Goal: Transaction & Acquisition: Download file/media

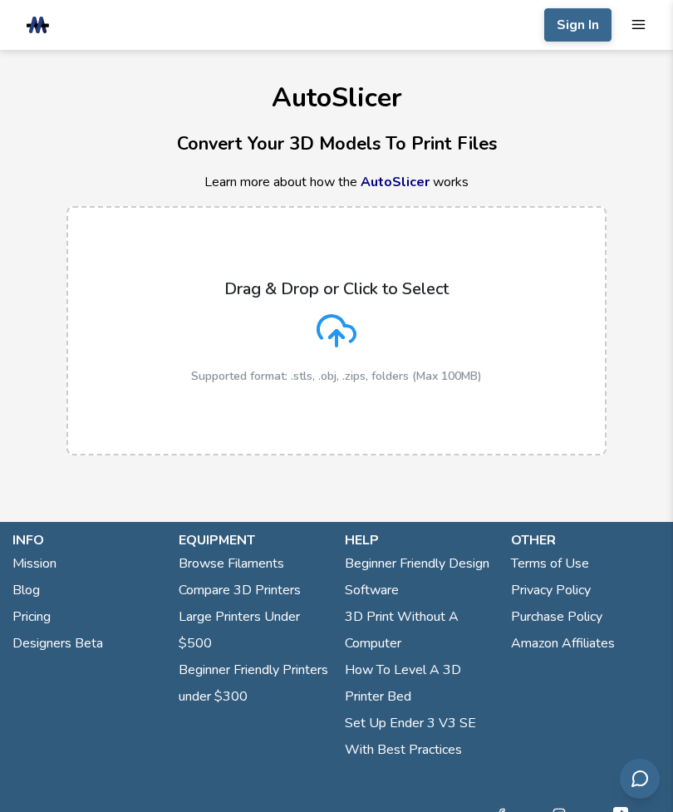
click at [393, 183] on link "AutoSlicer" at bounding box center [395, 182] width 69 height 18
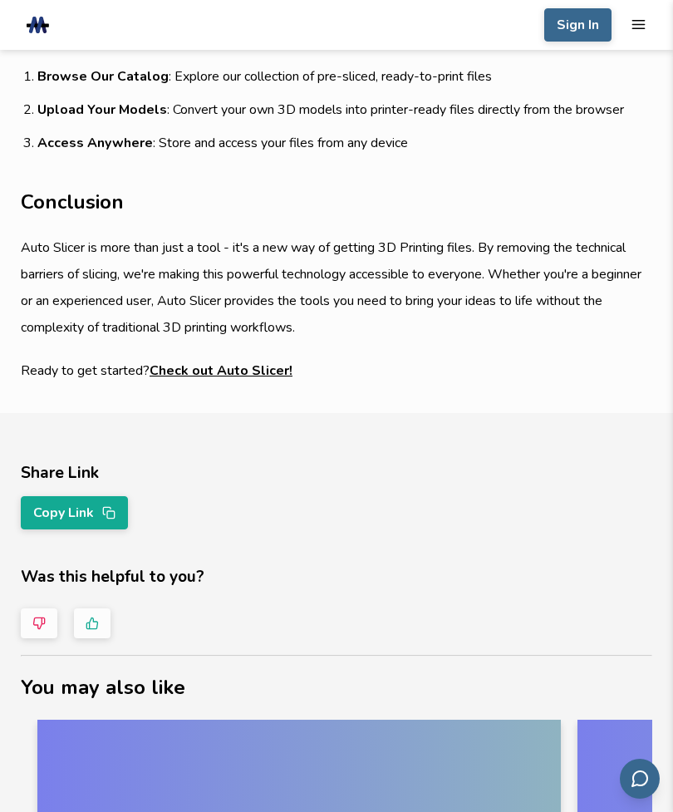
scroll to position [1603, 0]
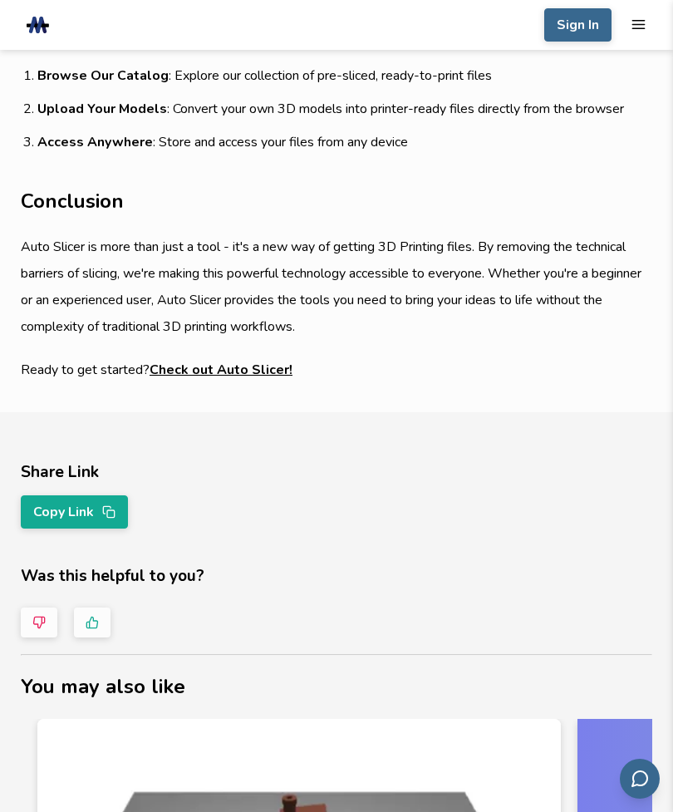
click at [195, 372] on link "Check out Auto Slicer!" at bounding box center [221, 370] width 143 height 27
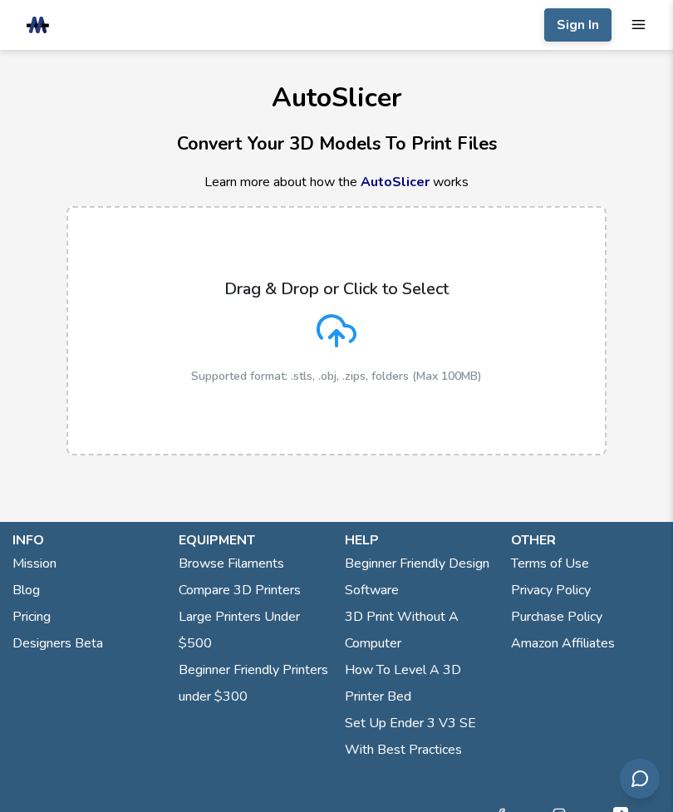
click at [642, 29] on line "mobile navigation menu" at bounding box center [639, 29] width 12 height 0
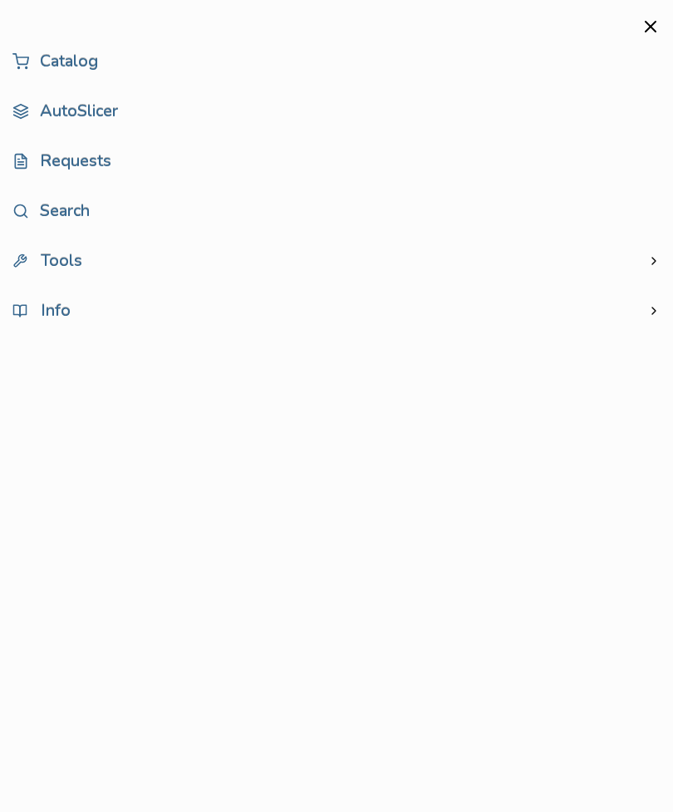
click at [64, 60] on link "Catalog" at bounding box center [336, 61] width 648 height 33
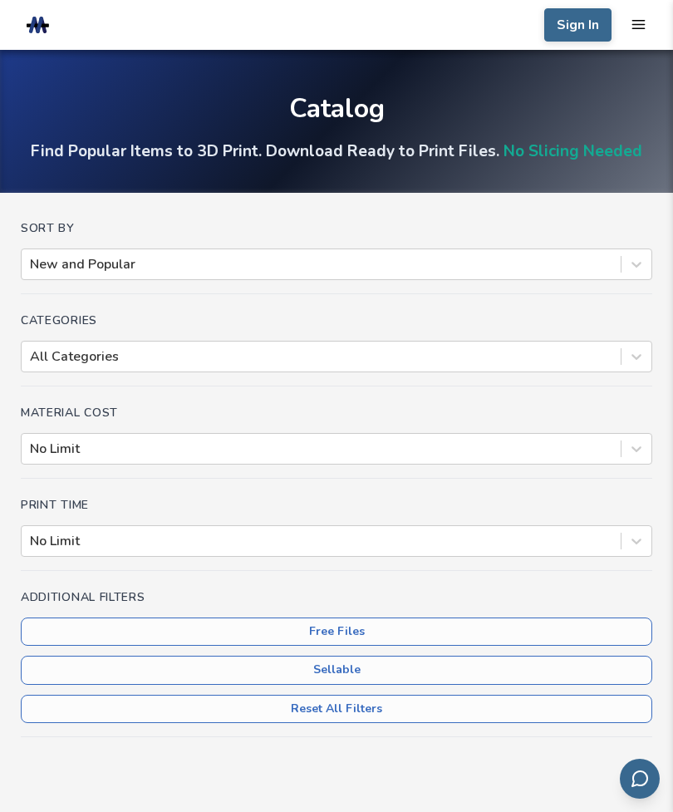
click at [167, 382] on div "Categories All Categories" at bounding box center [337, 350] width 632 height 72
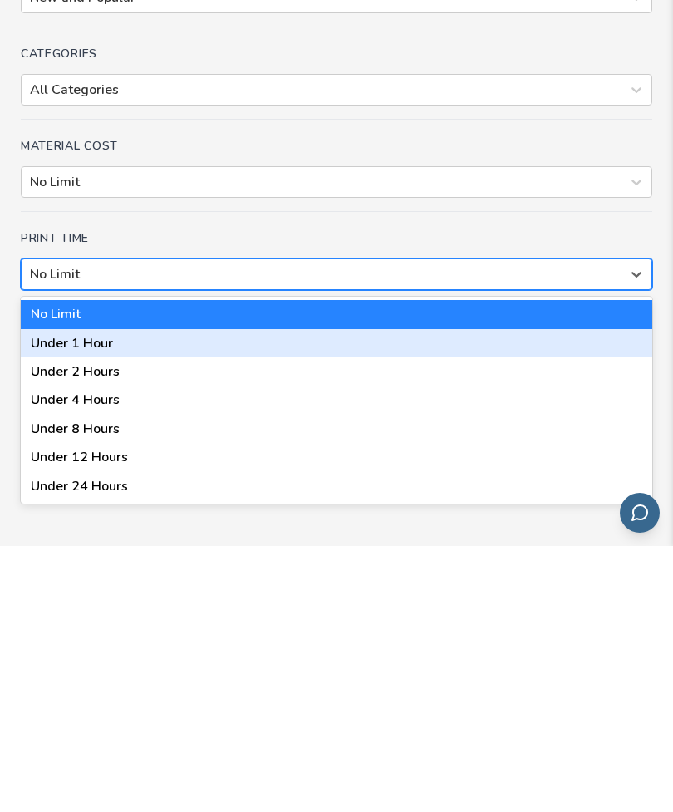
click at [52, 595] on div "Under 1 Hour" at bounding box center [337, 609] width 632 height 28
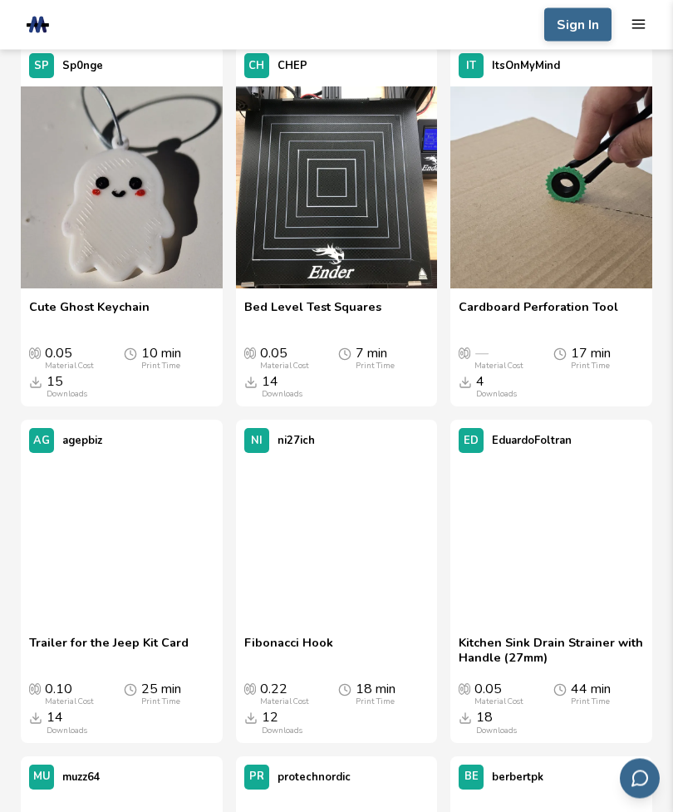
scroll to position [4956, 0]
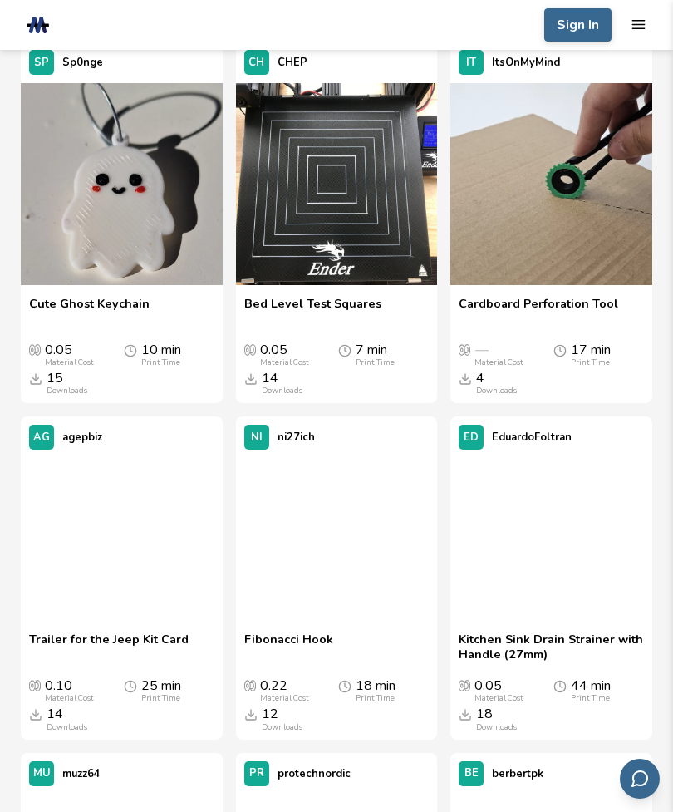
click at [121, 285] on img at bounding box center [122, 184] width 202 height 202
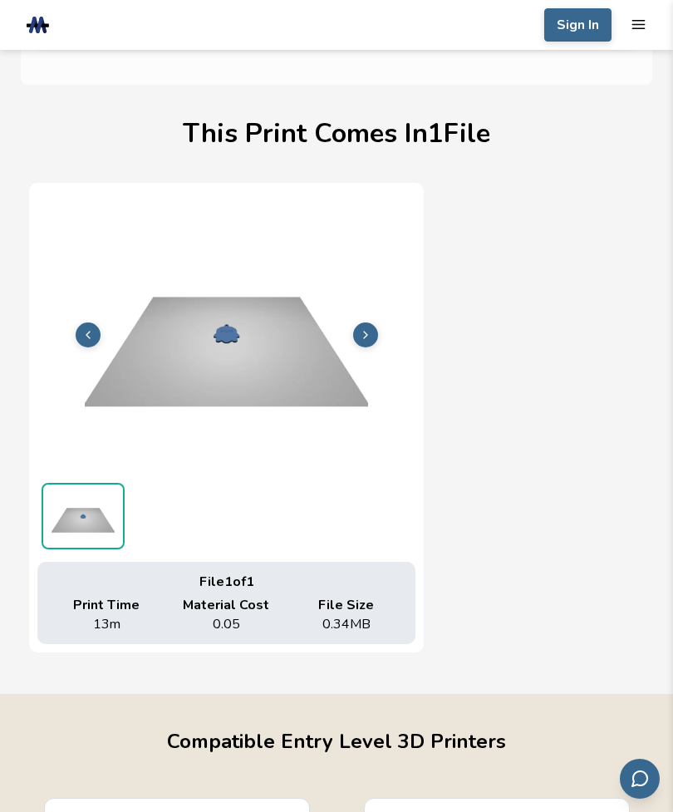
scroll to position [908, 0]
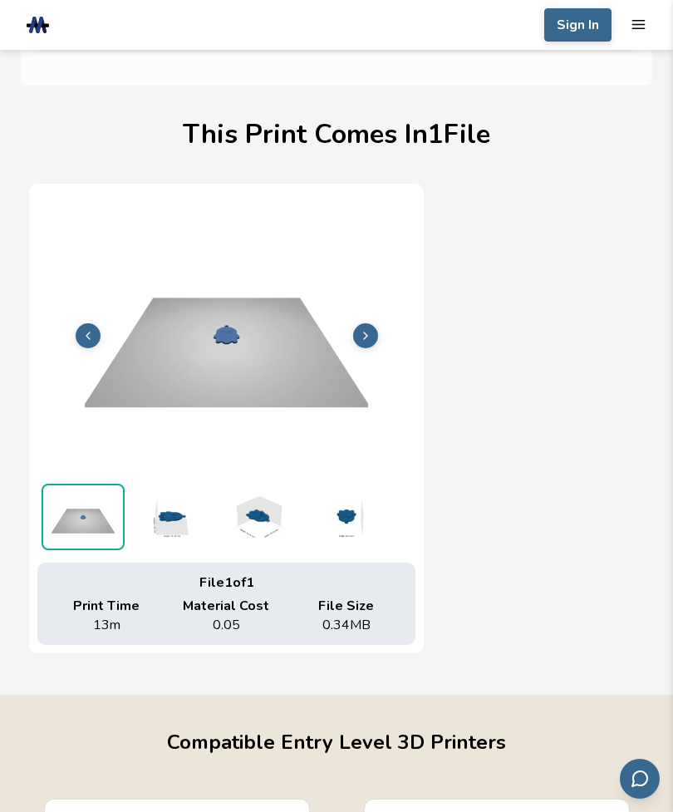
click at [172, 508] on img at bounding box center [170, 517] width 83 height 66
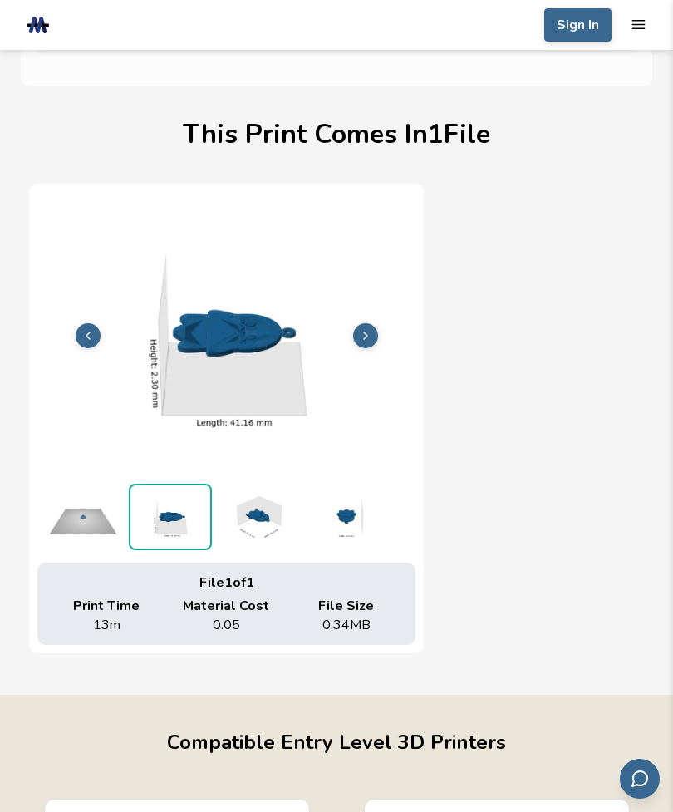
click at [238, 508] on img at bounding box center [257, 517] width 83 height 66
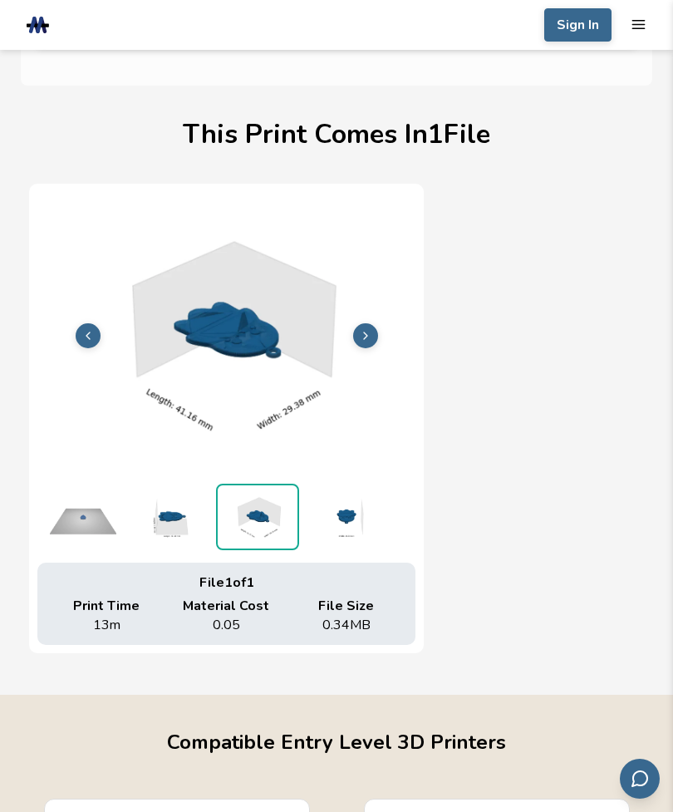
click at [334, 520] on img at bounding box center [344, 517] width 83 height 66
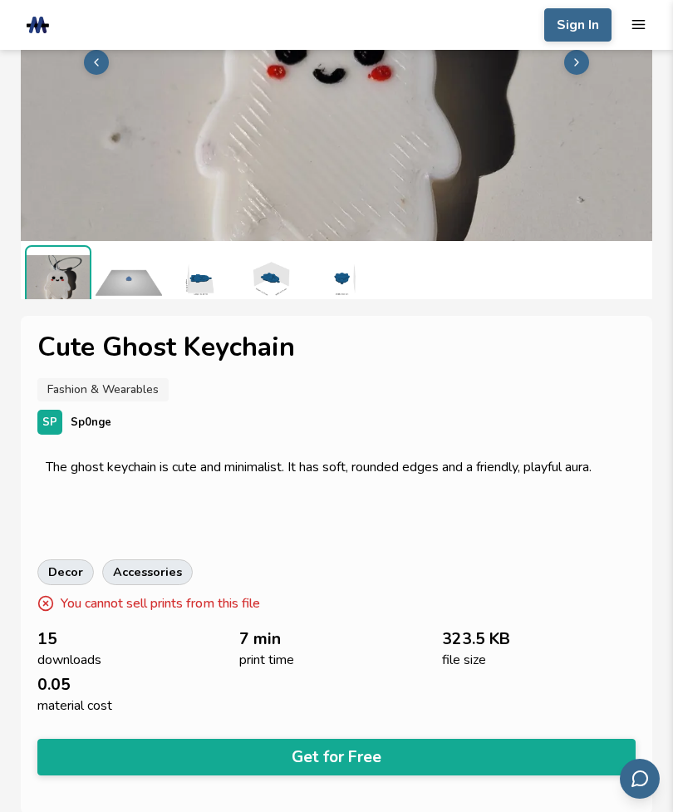
scroll to position [178, 0]
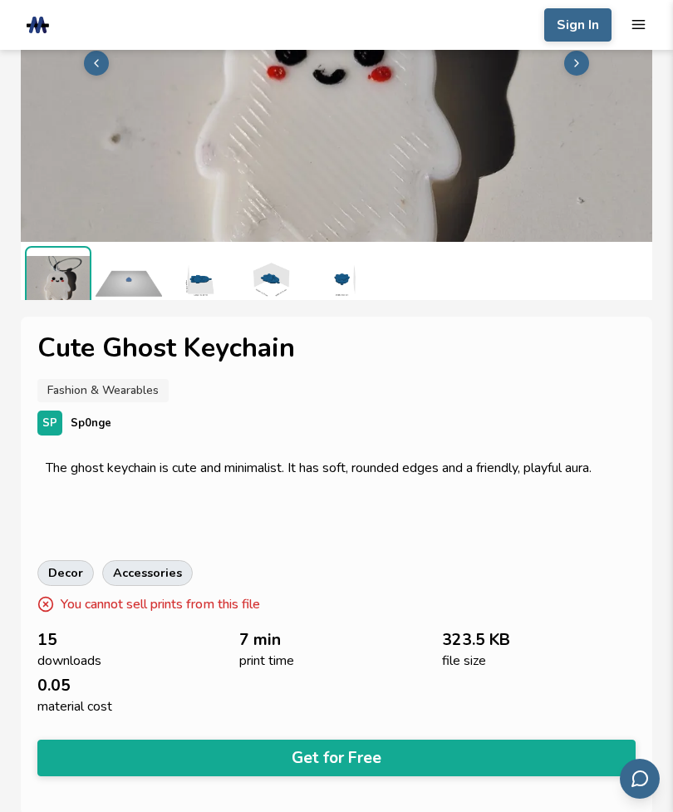
click at [143, 608] on p "You cannot sell prints from this file" at bounding box center [160, 604] width 199 height 20
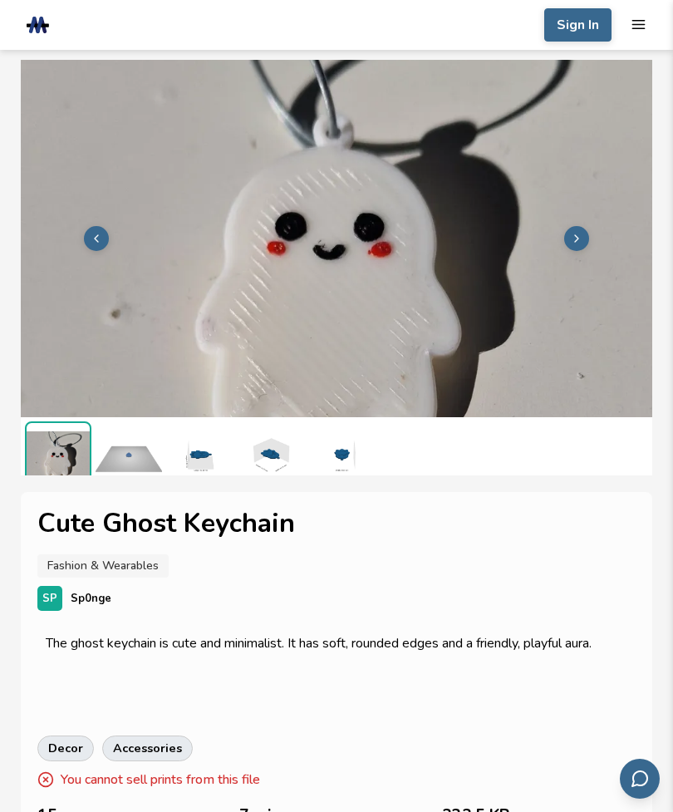
scroll to position [4, 0]
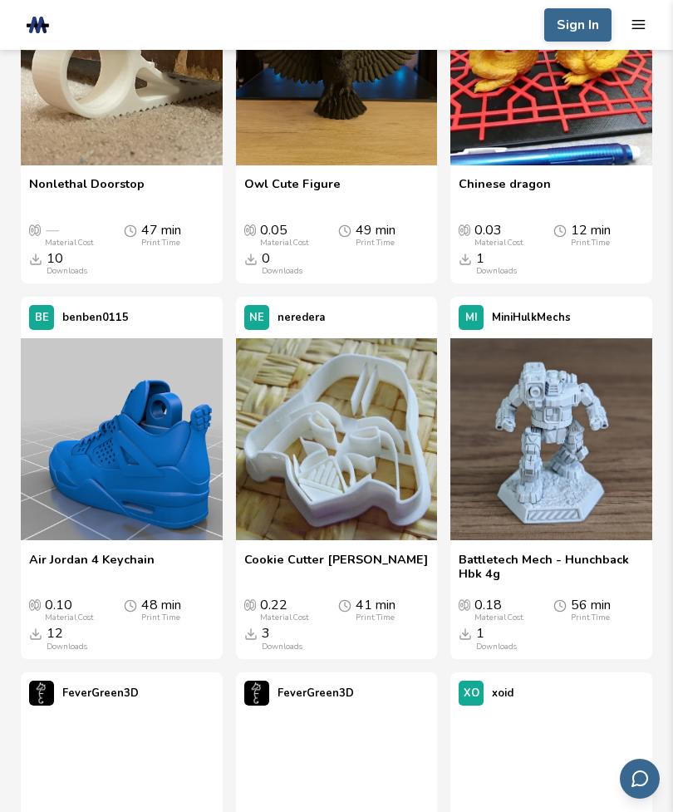
scroll to position [7522, 0]
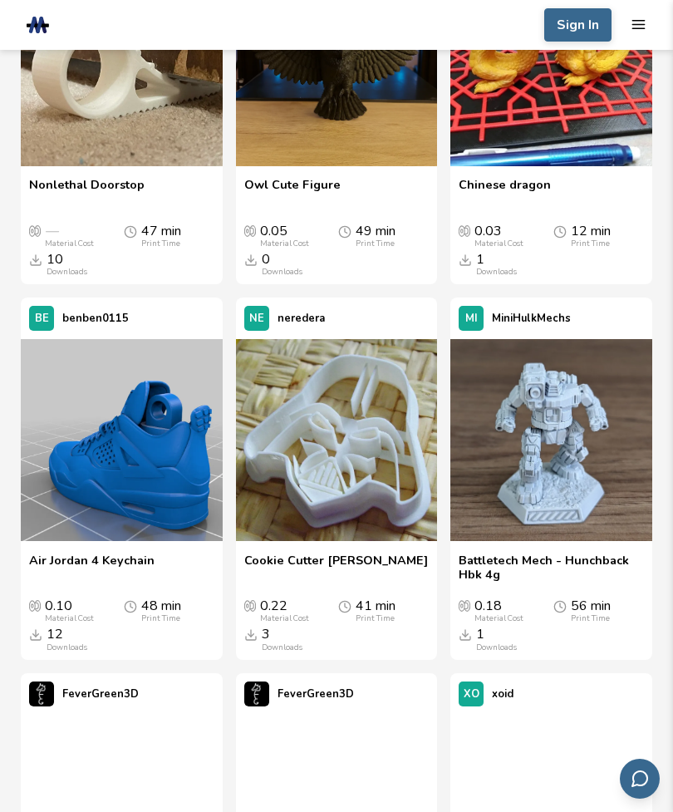
click at [567, 166] on img at bounding box center [552, 65] width 202 height 202
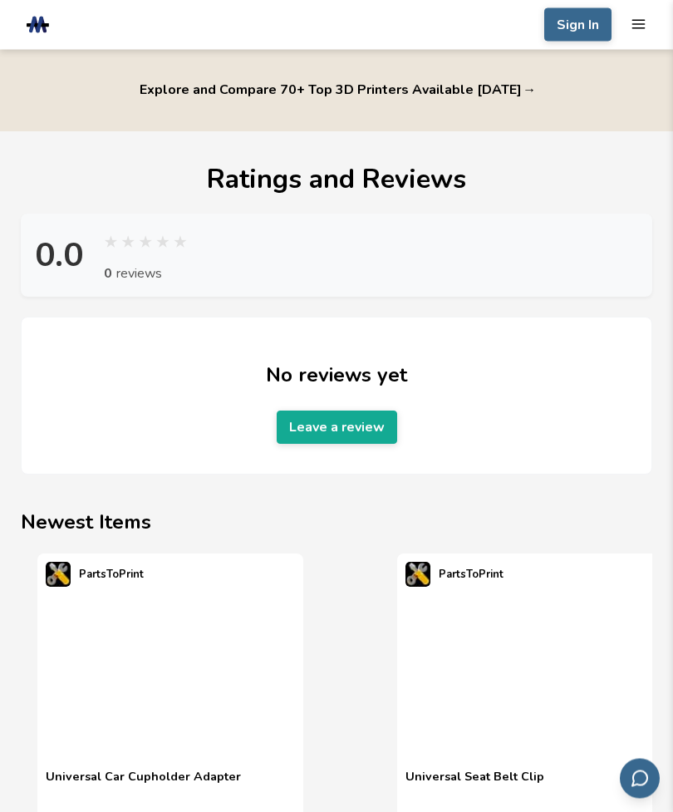
scroll to position [2327, 0]
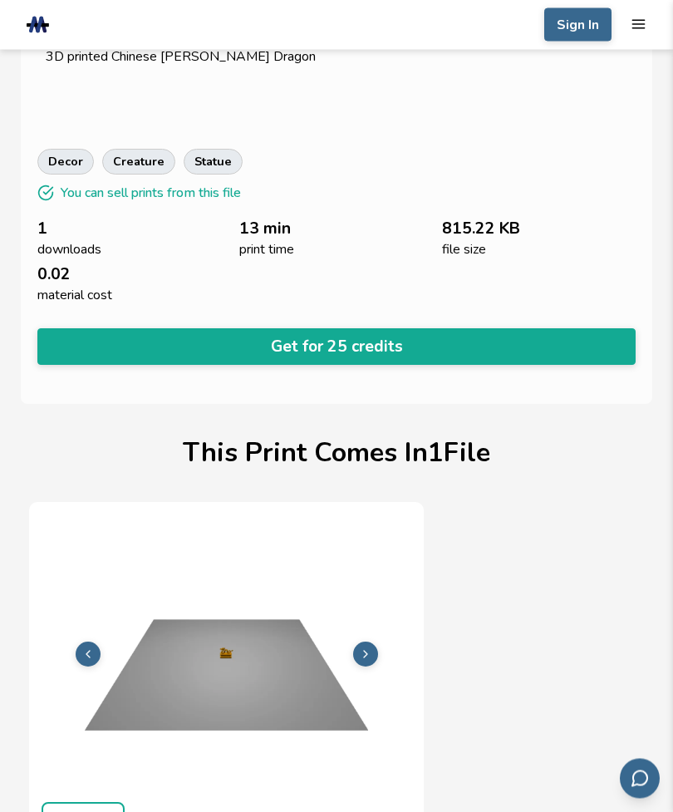
click at [151, 333] on button "Get for 25 credits" at bounding box center [336, 347] width 598 height 37
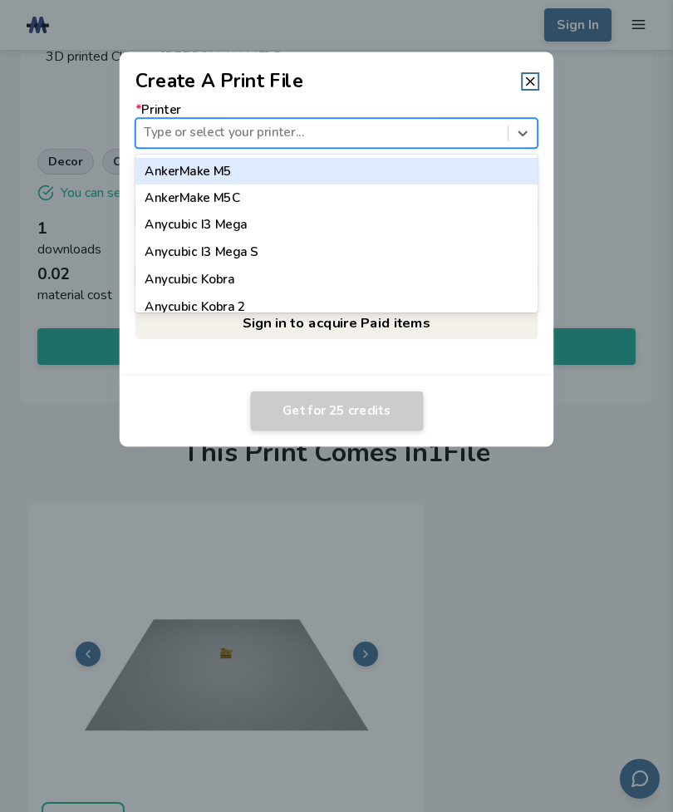
scroll to position [589, 0]
type input "*"
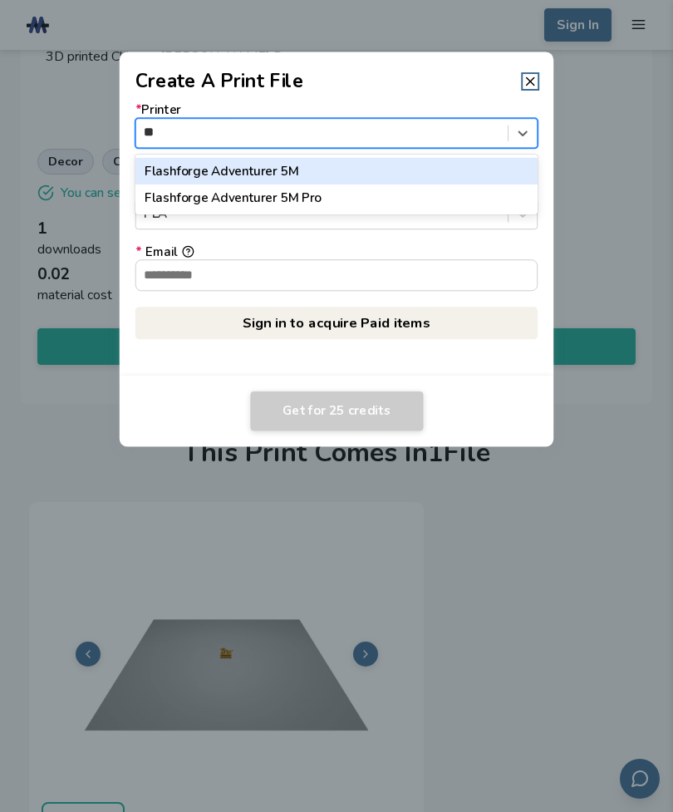
click at [218, 173] on div "Flashforge Adventurer 5M" at bounding box center [336, 170] width 403 height 27
type input "**"
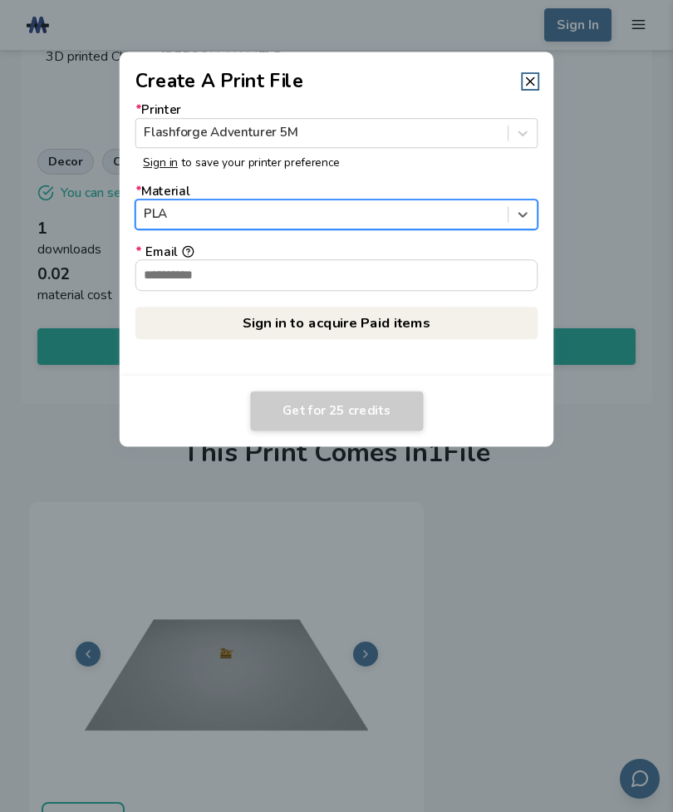
click at [169, 279] on input "* Email" at bounding box center [336, 275] width 401 height 30
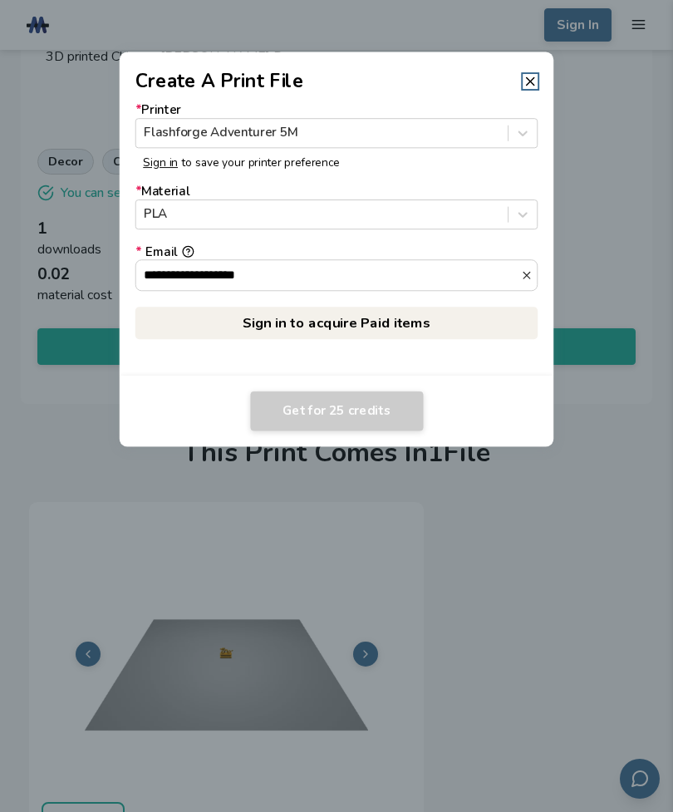
type input "**********"
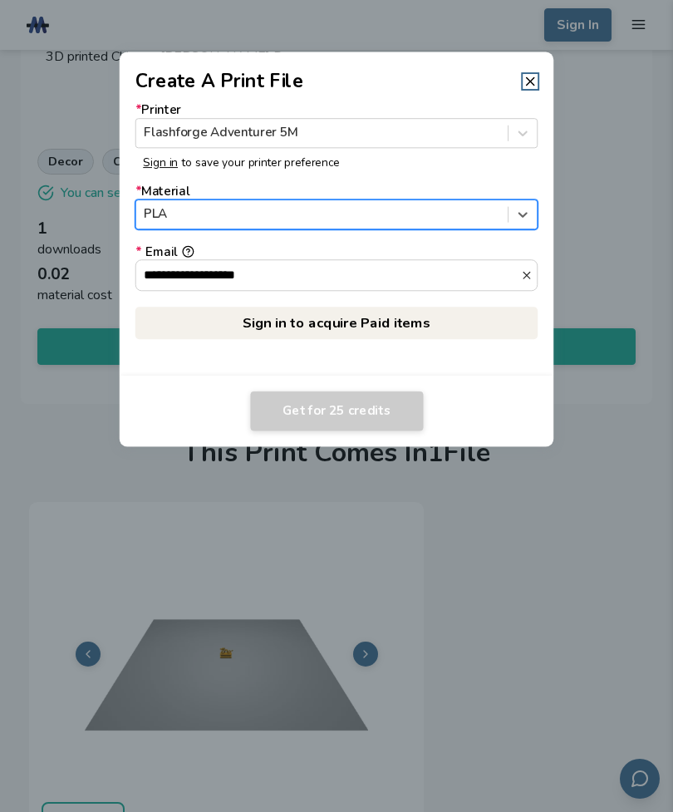
click at [401, 325] on link "Sign in to acquire Paid items" at bounding box center [336, 324] width 403 height 32
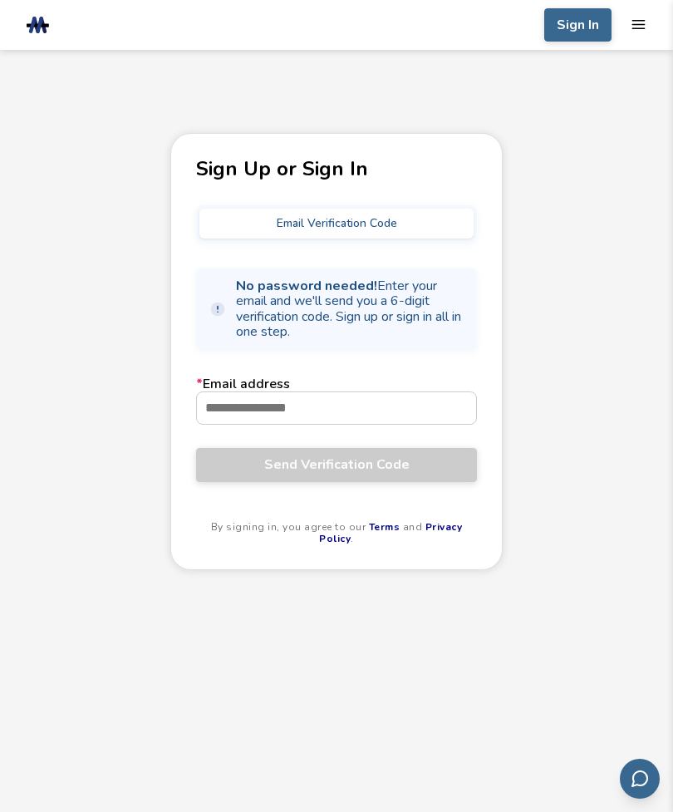
click at [400, 397] on input "* Email address" at bounding box center [336, 408] width 279 height 32
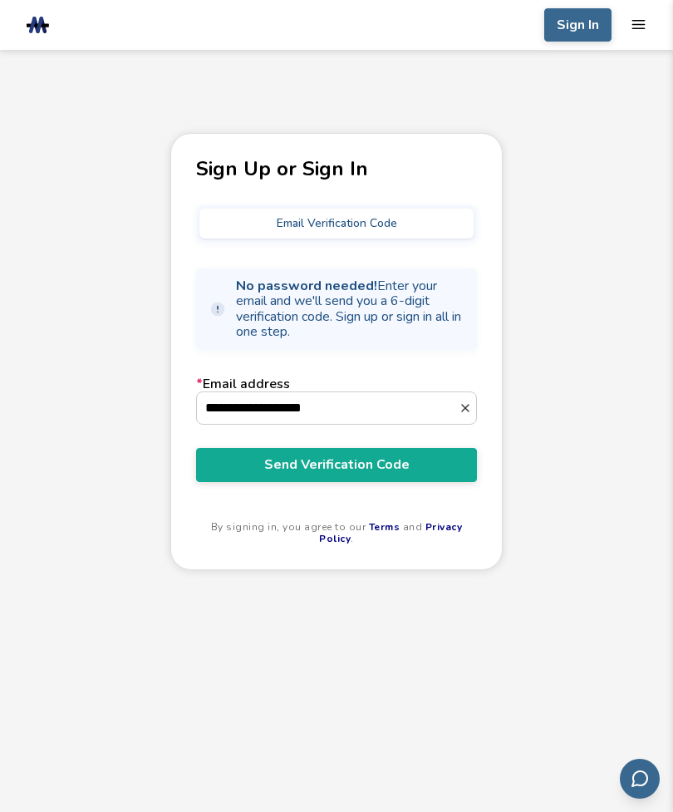
type input "**********"
click at [397, 461] on span "Send Verification Code" at bounding box center [337, 464] width 256 height 15
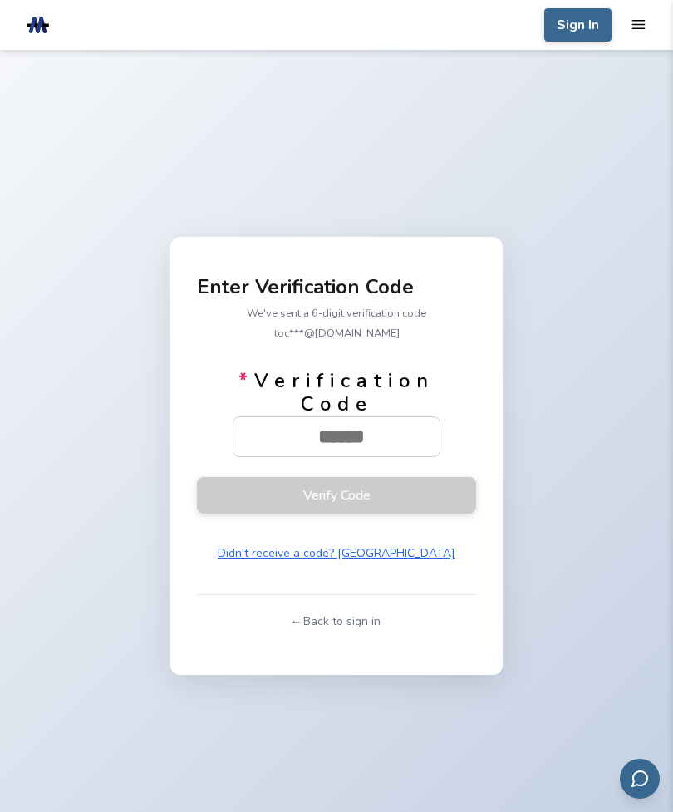
click at [377, 447] on input "* Verification Code" at bounding box center [342, 437] width 216 height 40
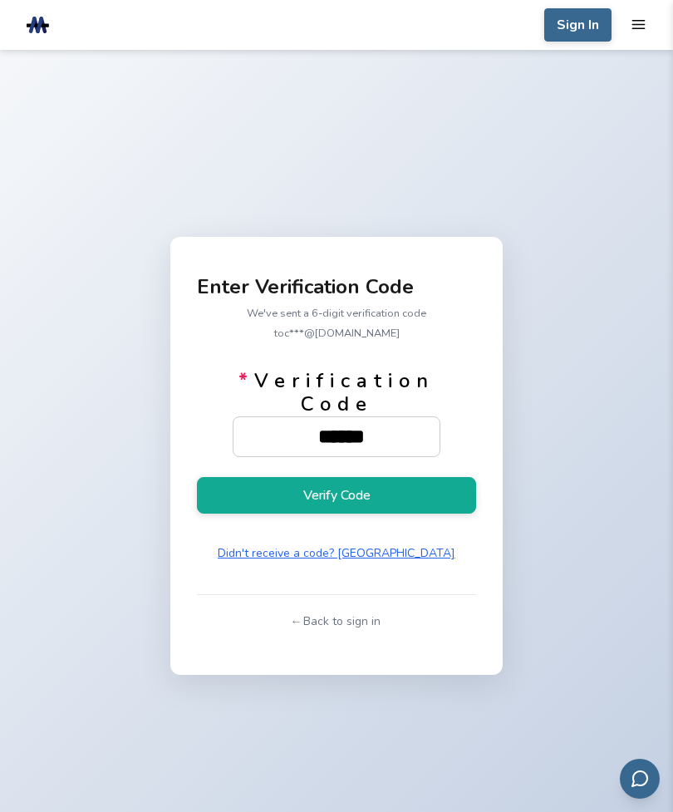
type input "******"
click at [404, 512] on button "Verify Code" at bounding box center [336, 495] width 279 height 37
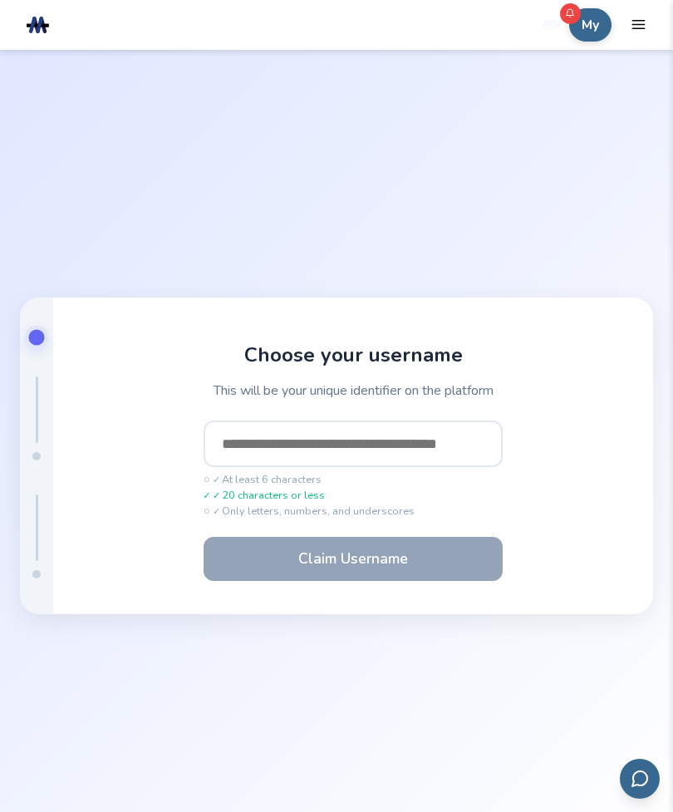
click at [400, 467] on input "text" at bounding box center [353, 444] width 299 height 47
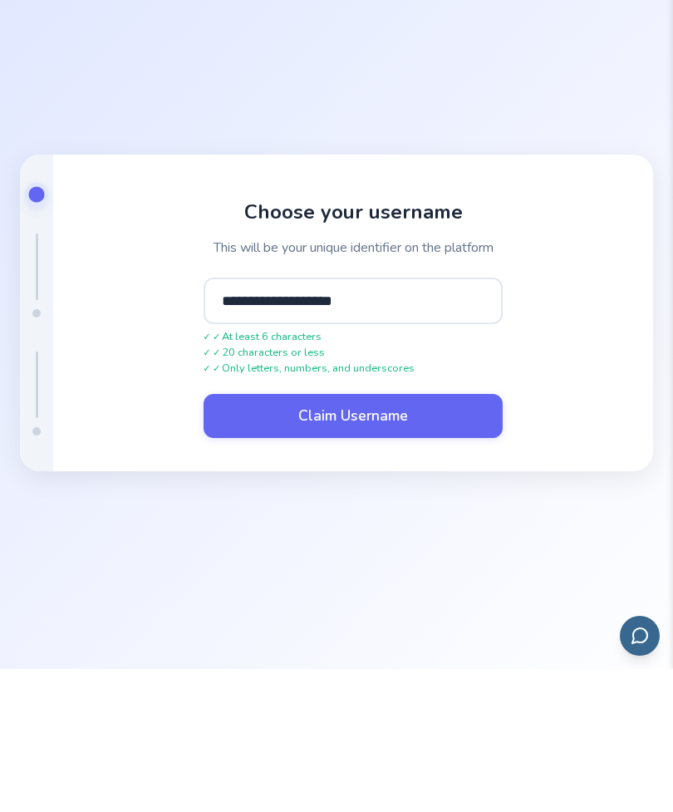
type input "**********"
click at [421, 537] on button "Claim Username" at bounding box center [353, 558] width 299 height 43
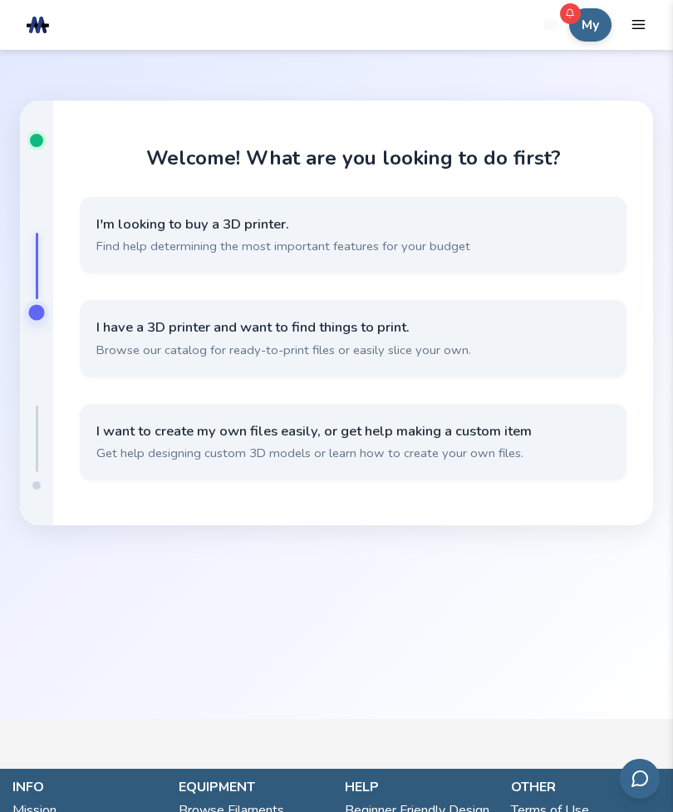
click at [451, 364] on button "I have a 3D printer and want to find things to print. Browse our catalog for re…" at bounding box center [353, 338] width 547 height 76
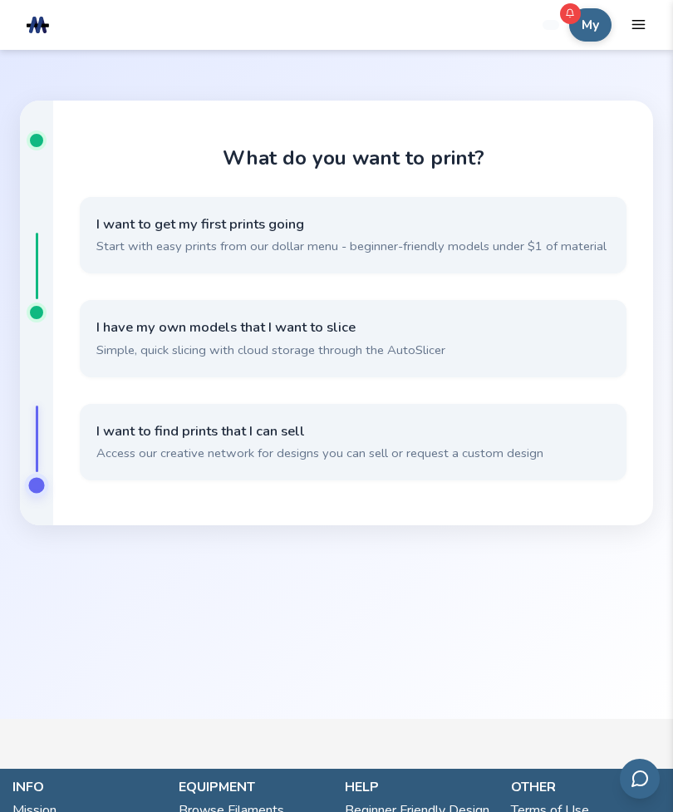
click at [364, 251] on button "I want to get my first prints going Start with easy prints from our dollar menu…" at bounding box center [353, 235] width 547 height 76
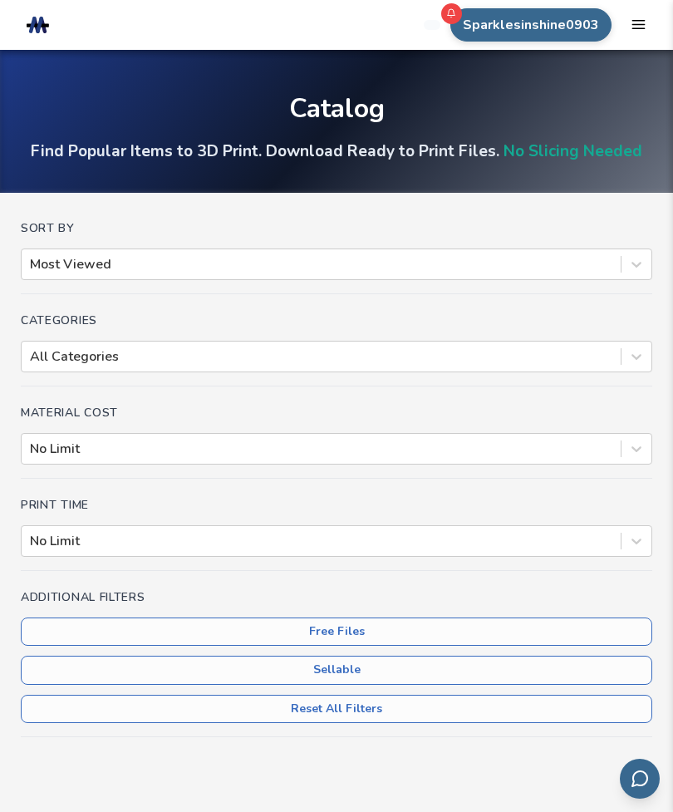
click at [454, 538] on div at bounding box center [321, 541] width 583 height 18
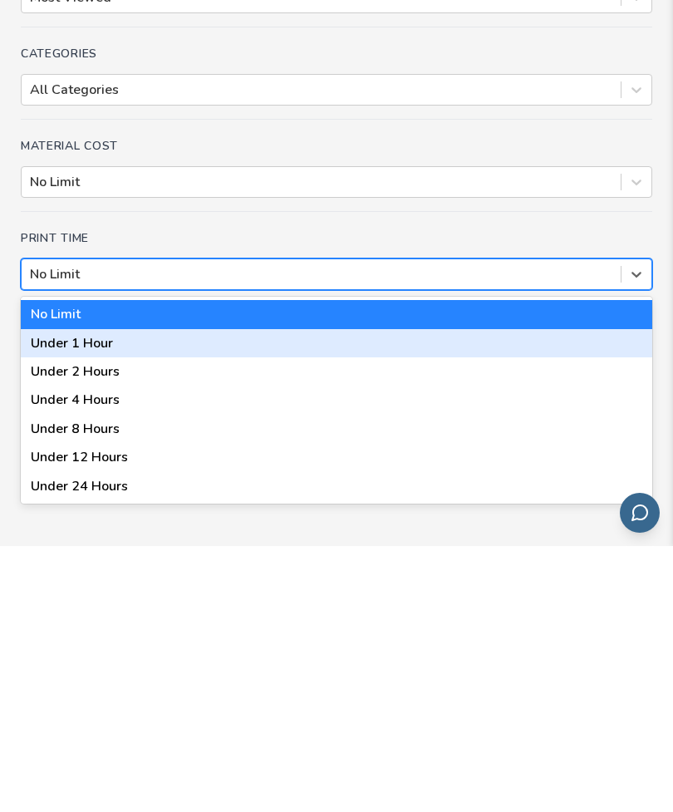
click at [142, 595] on div "Under 1 Hour" at bounding box center [337, 609] width 632 height 28
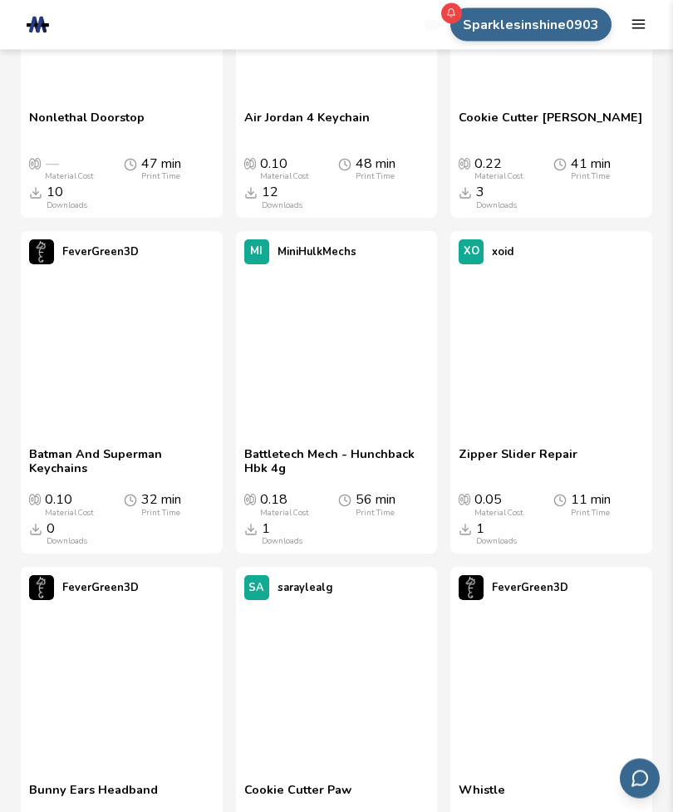
scroll to position [9788, 0]
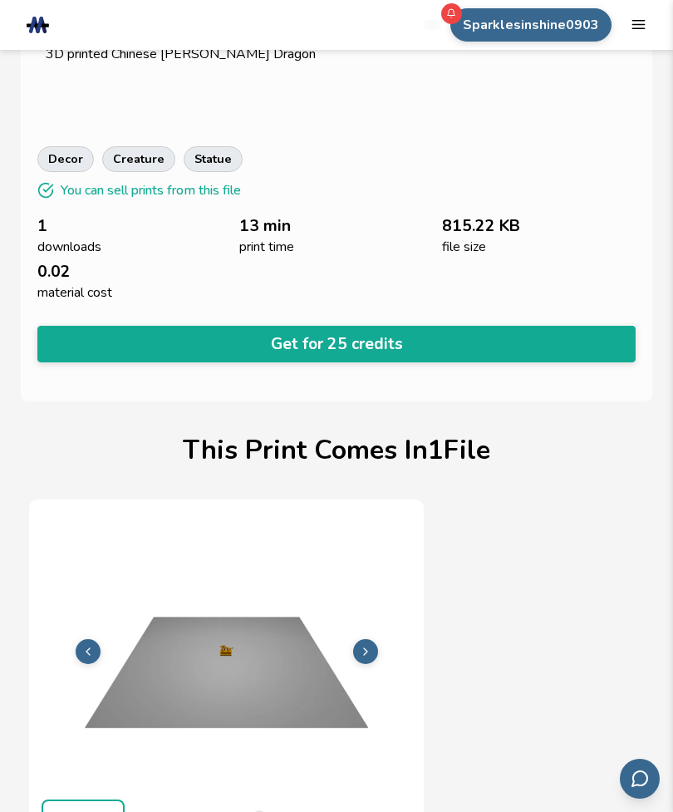
scroll to position [593, 0]
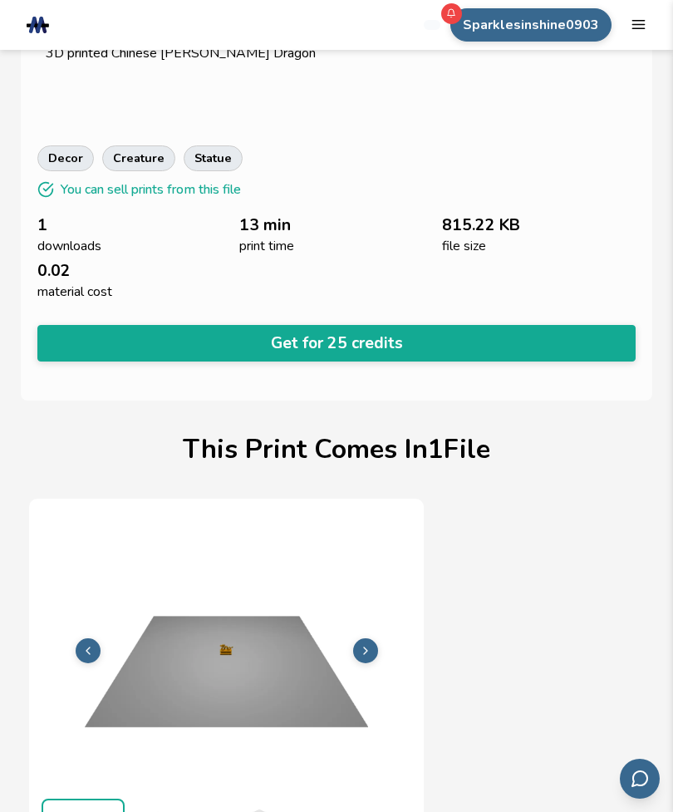
click at [465, 334] on button "Get for 25 credits" at bounding box center [336, 343] width 598 height 37
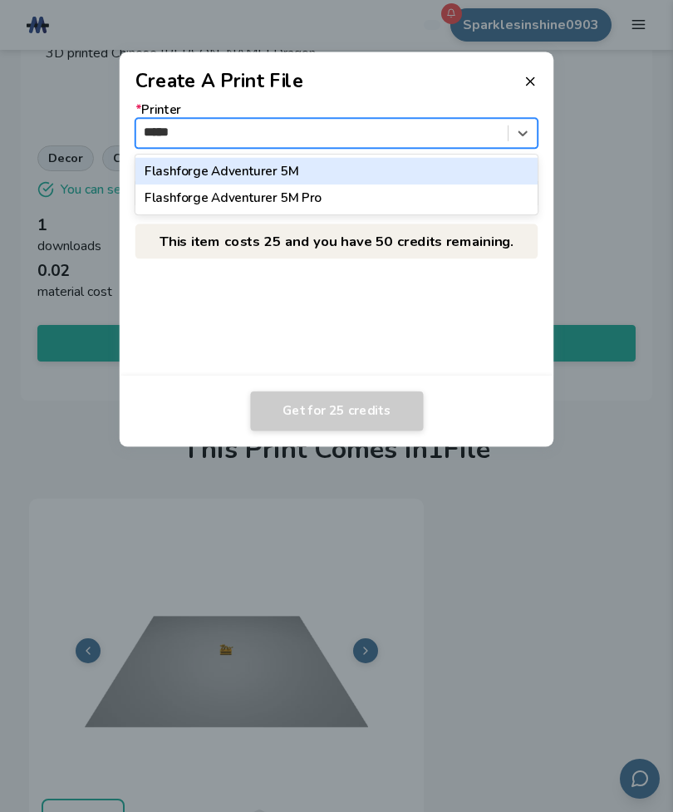
click at [182, 167] on div "Flashforge Adventurer 5M" at bounding box center [336, 170] width 403 height 27
type input "*****"
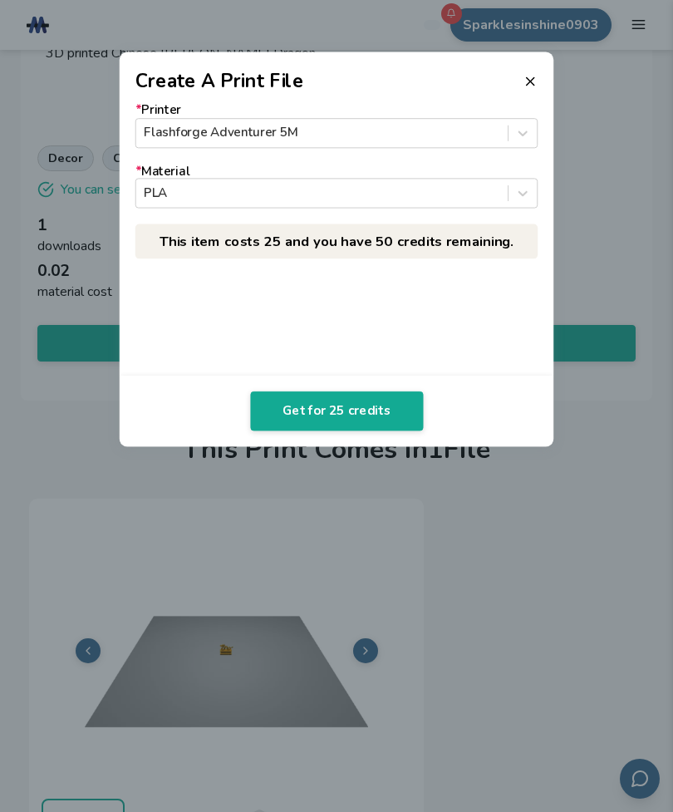
click at [311, 415] on button "Get for 25 credits" at bounding box center [336, 412] width 173 height 40
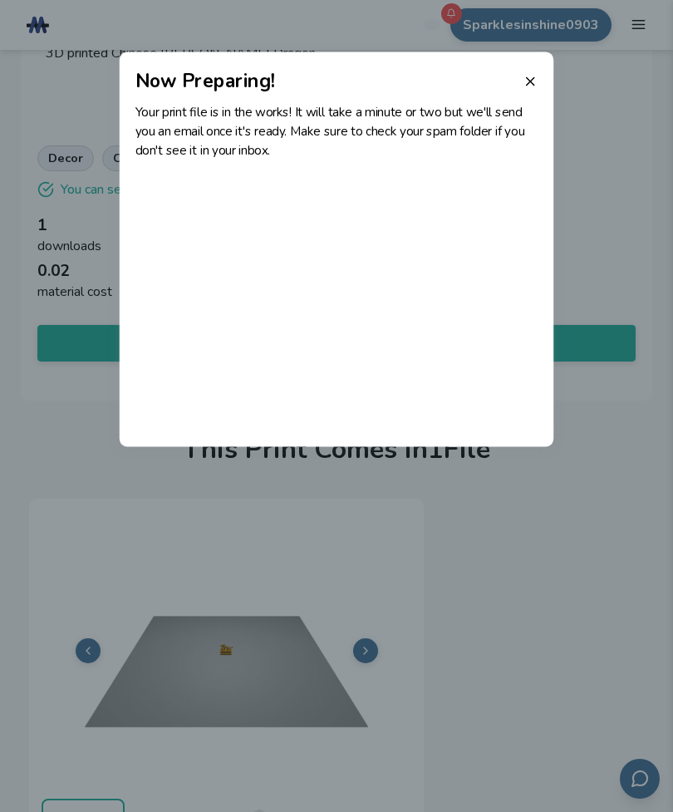
click at [530, 82] on line at bounding box center [530, 81] width 7 height 7
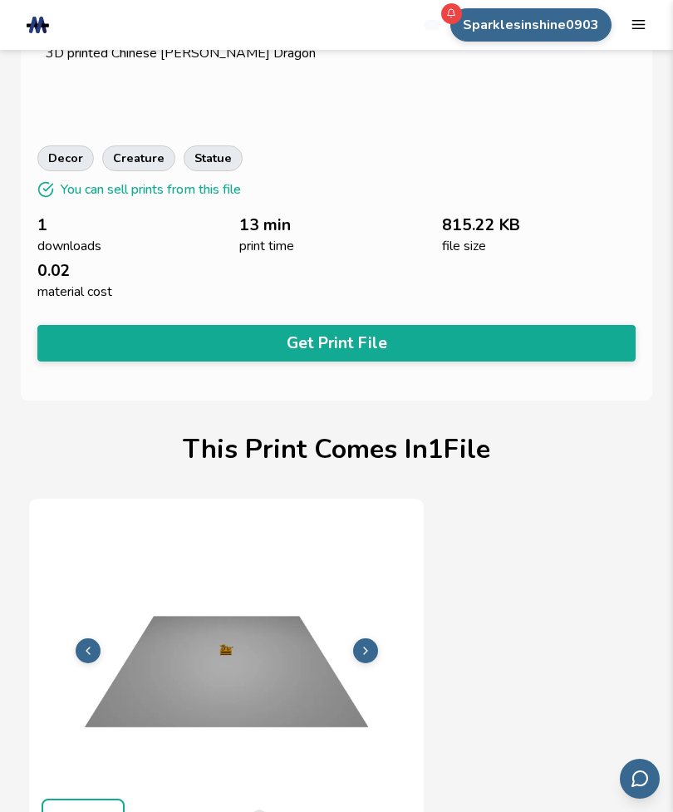
click at [428, 333] on button "Get Print File" at bounding box center [336, 343] width 598 height 37
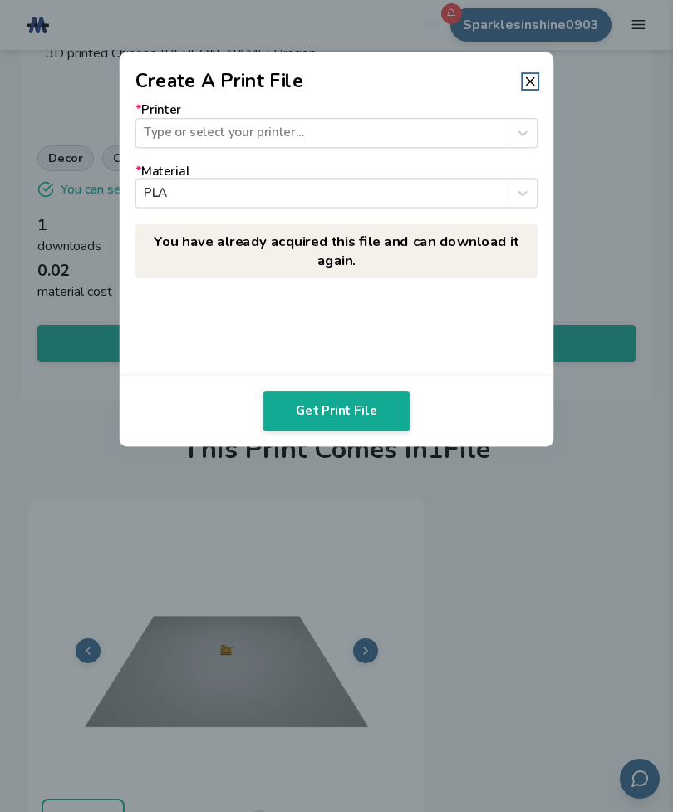
click at [535, 81] on icon at bounding box center [530, 81] width 15 height 15
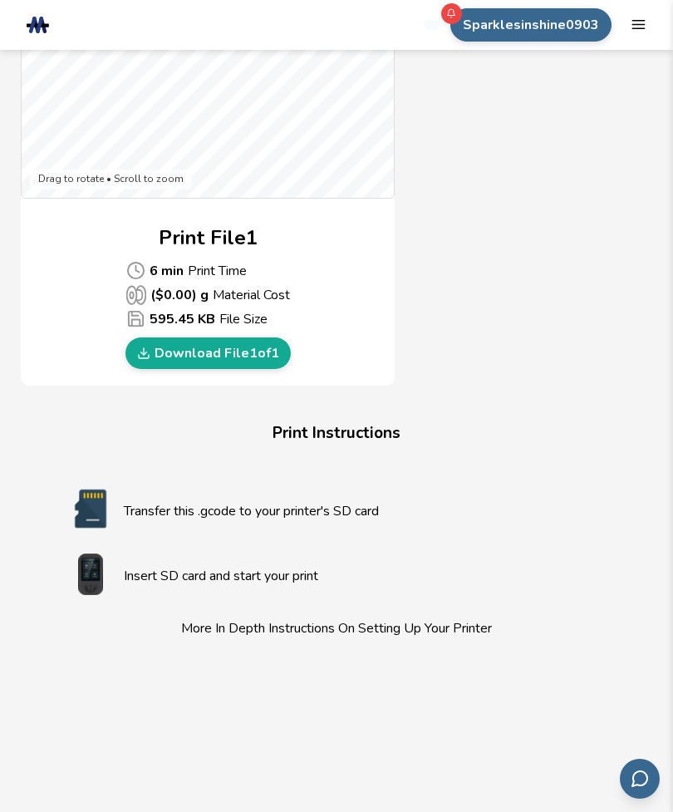
scroll to position [880, 0]
click at [263, 348] on link "Download File 1 of 1" at bounding box center [208, 353] width 165 height 32
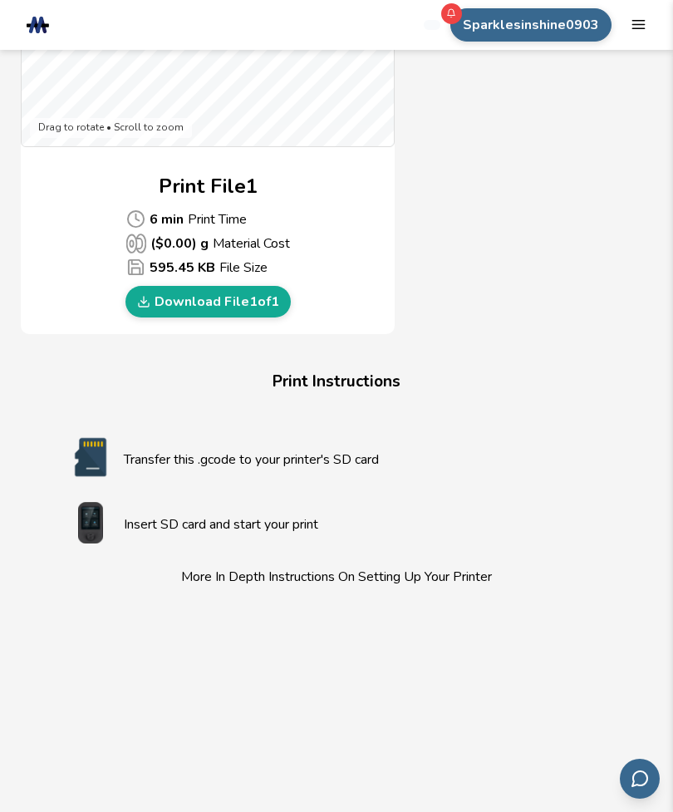
scroll to position [933, 0]
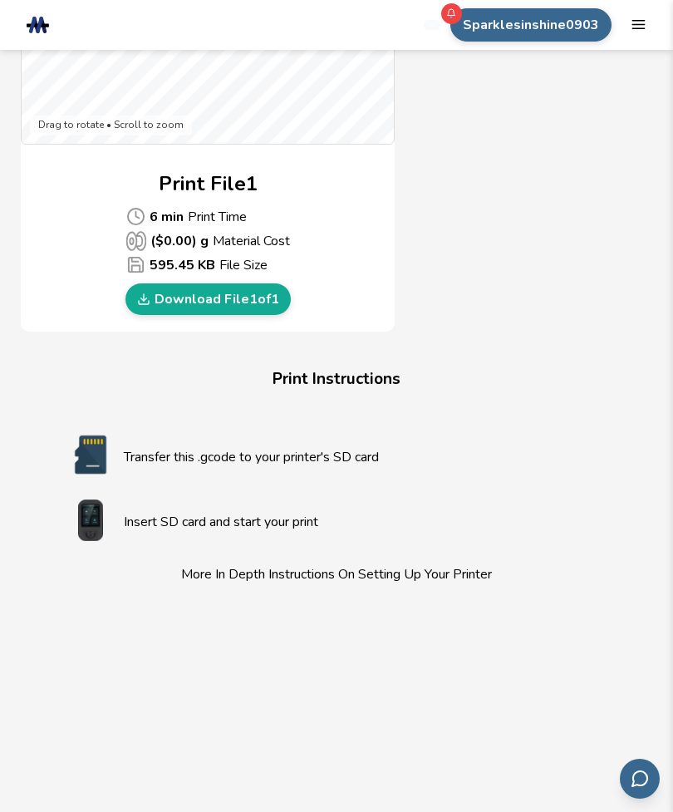
click at [373, 451] on p "Transfer this .gcode to your printer's SD card" at bounding box center [370, 457] width 492 height 20
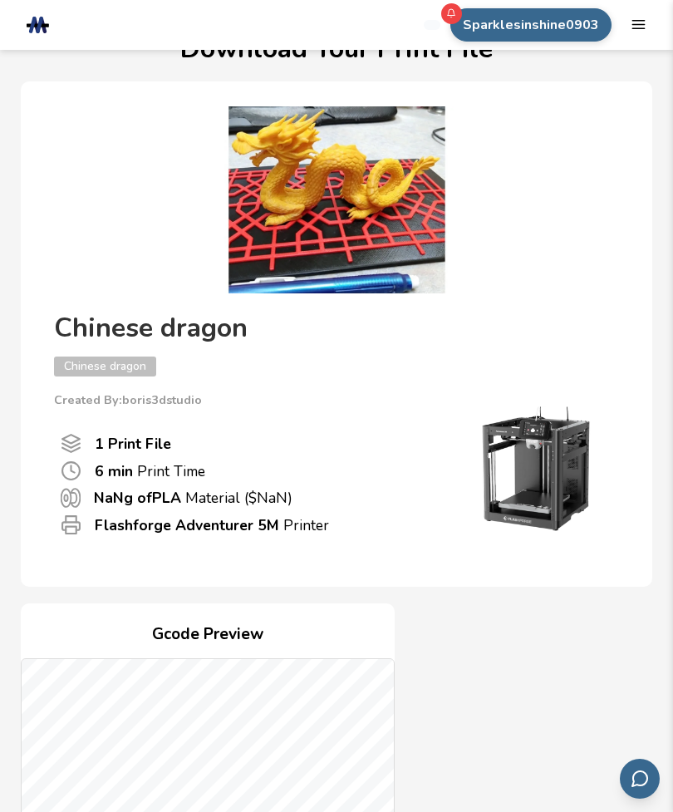
scroll to position [0, 0]
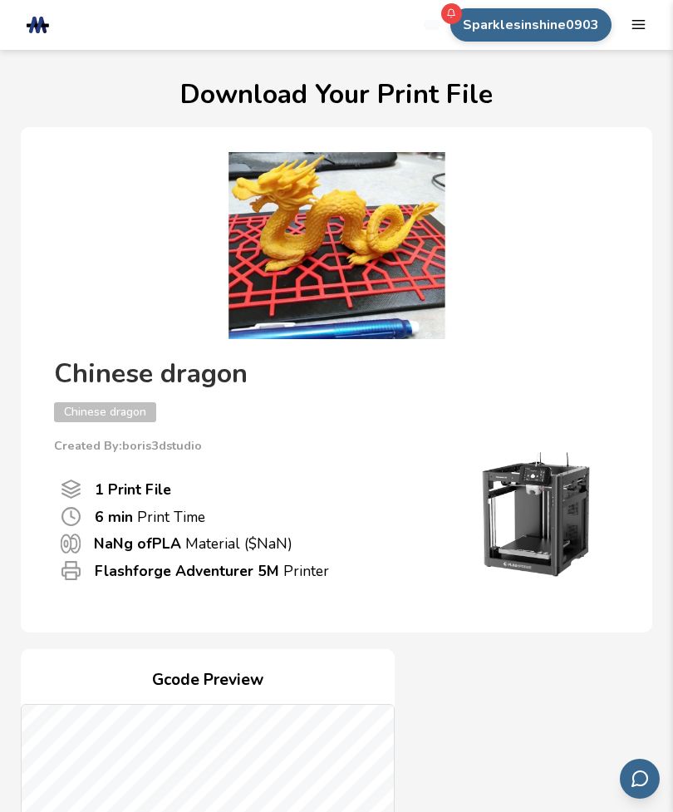
click at [645, 18] on icon "mobile navigation menu" at bounding box center [639, 25] width 16 height 16
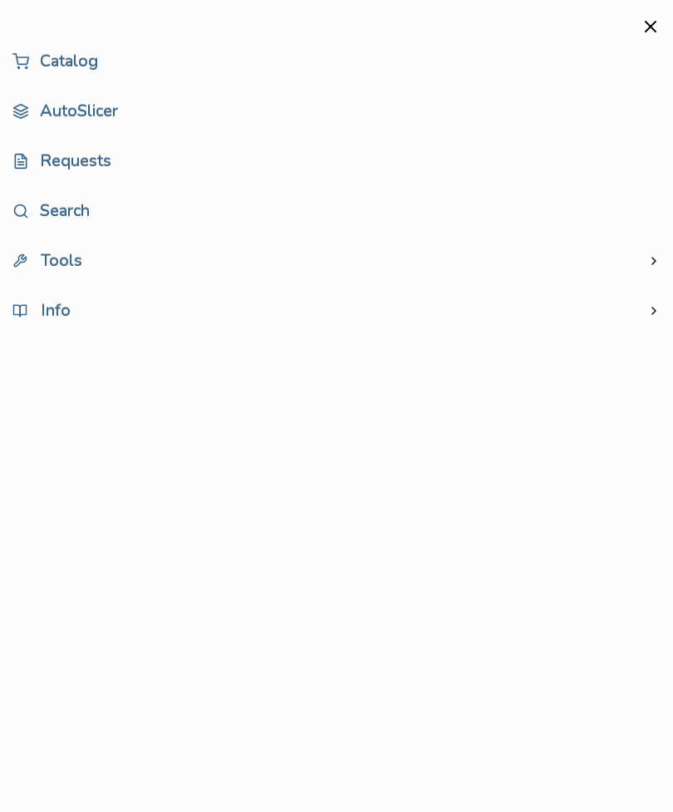
click at [100, 111] on link "AutoSlicer" at bounding box center [336, 111] width 648 height 33
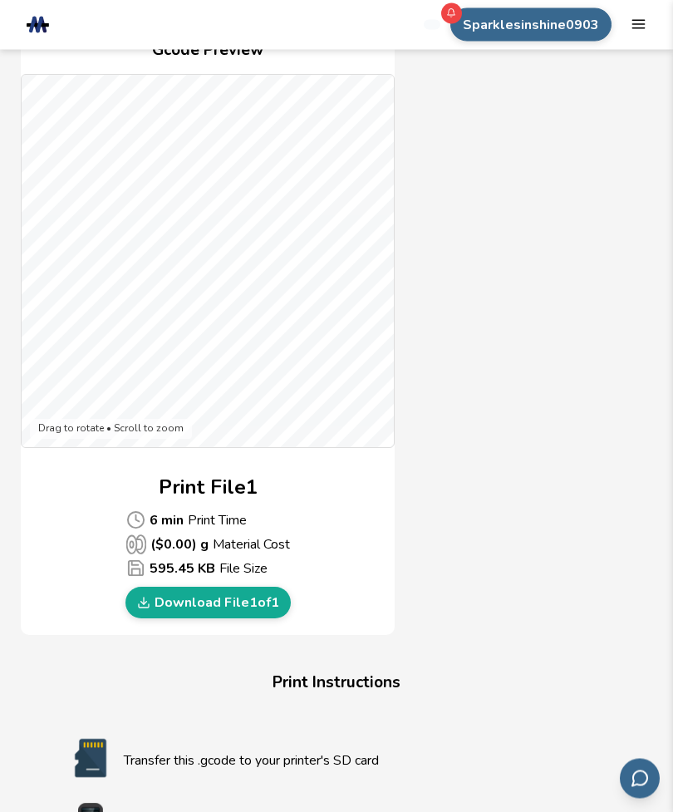
scroll to position [663, 0]
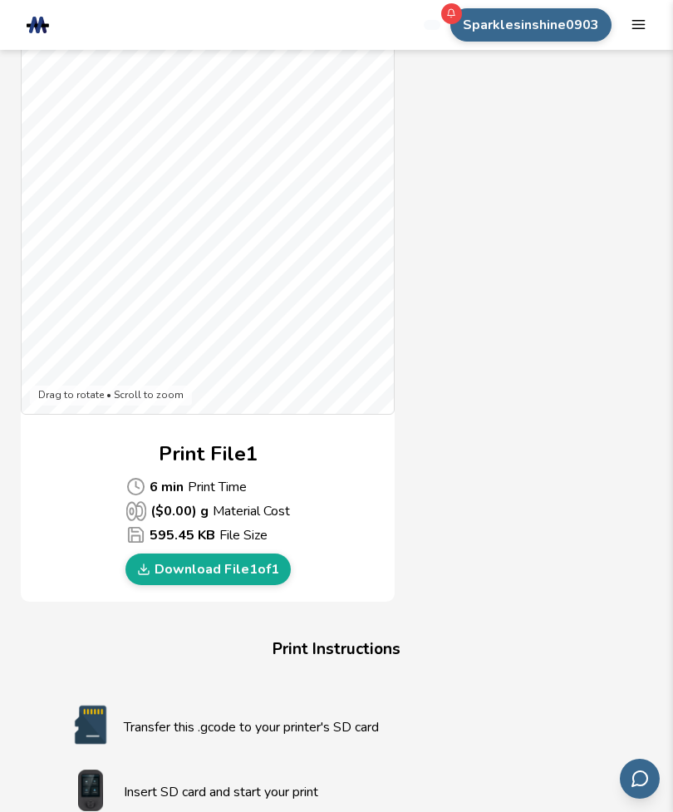
click at [569, 429] on div "Gcode Preview Drag to rotate • Scroll to zoom Print File 1 6 min Print Time ($ …" at bounding box center [337, 294] width 632 height 616
click at [379, 646] on h4 "Print Instructions" at bounding box center [336, 649] width 598 height 29
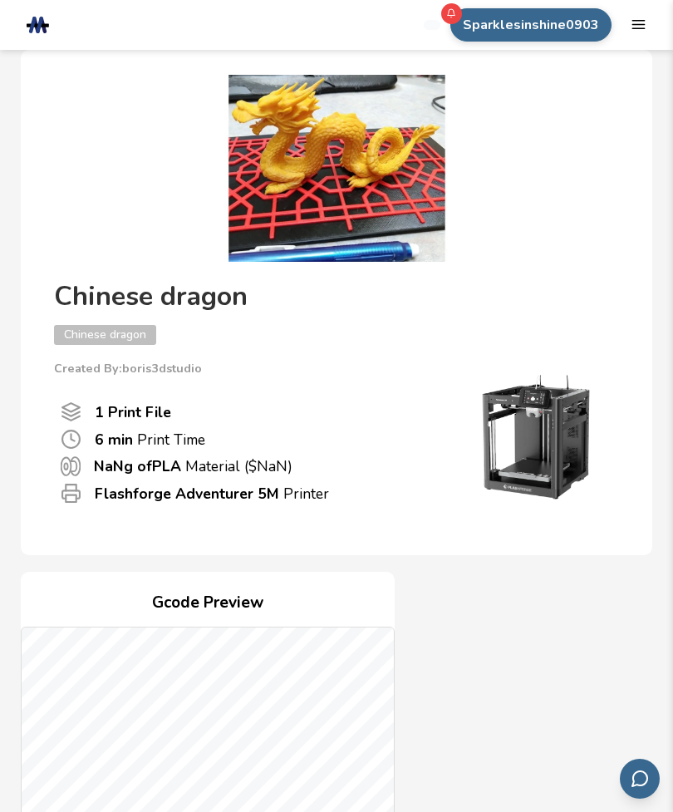
scroll to position [0, 0]
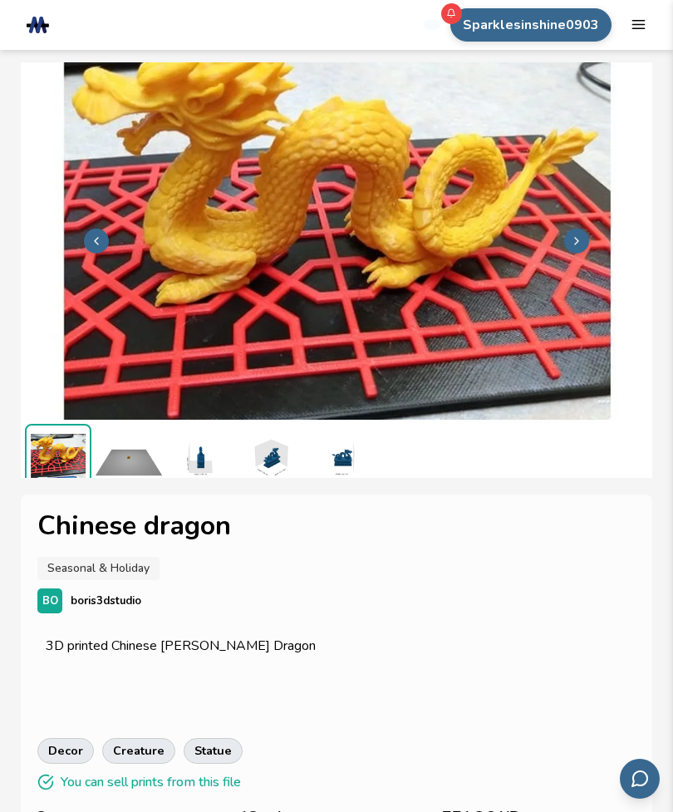
click at [641, 30] on icon "mobile navigation menu" at bounding box center [639, 25] width 16 height 16
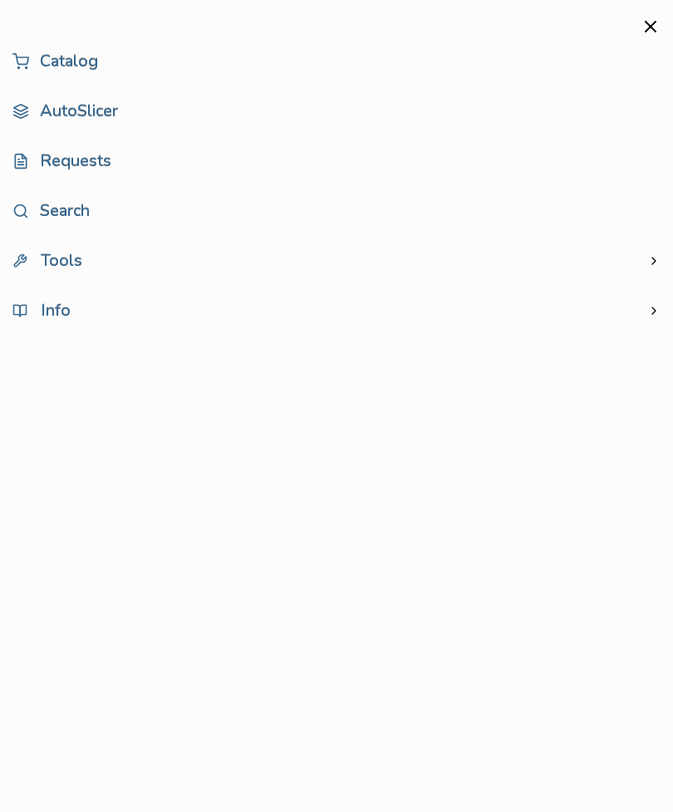
click at [651, 30] on icon "close mobile navigation menu" at bounding box center [651, 27] width 20 height 20
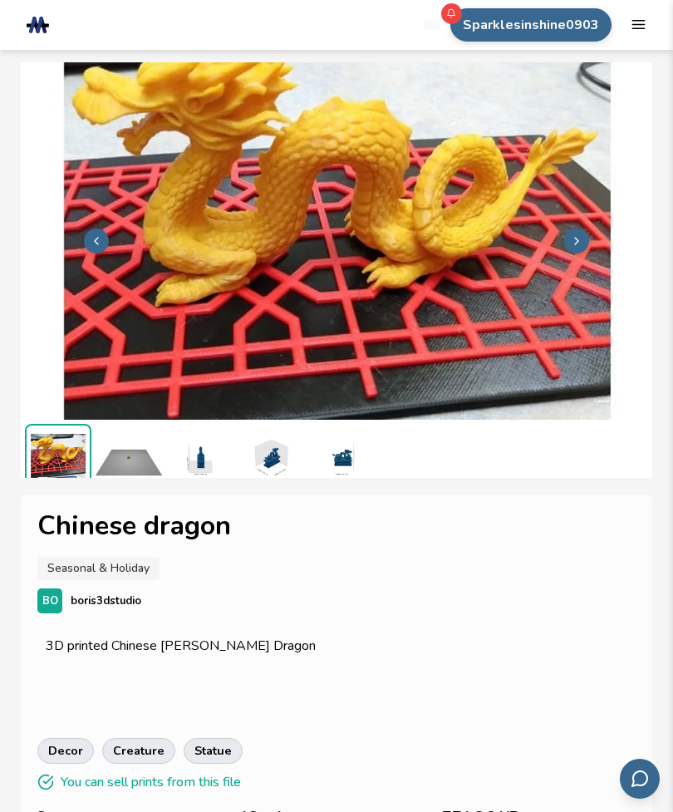
click at [633, 28] on icon "mobile navigation menu" at bounding box center [639, 25] width 16 height 16
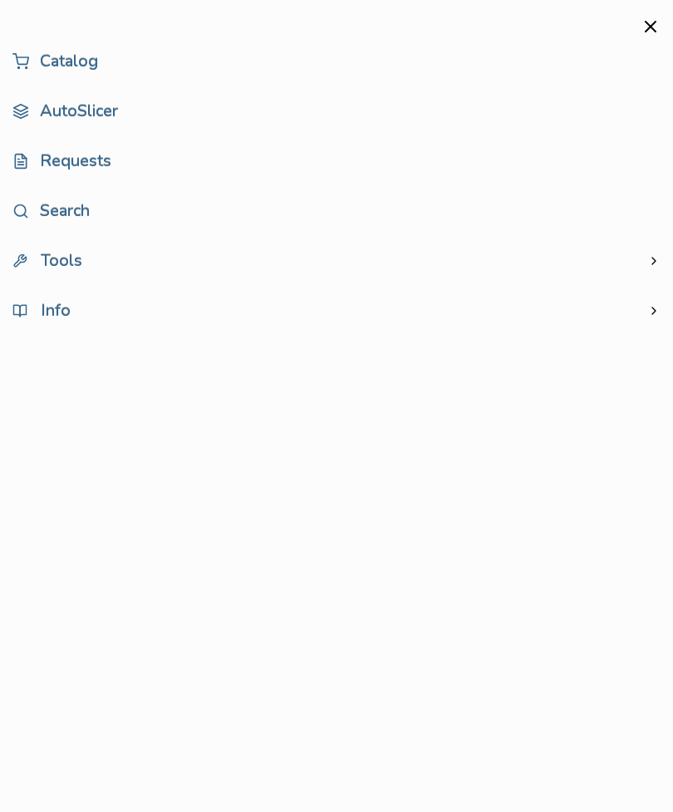
click at [77, 266] on span "Tools" at bounding box center [47, 261] width 70 height 15
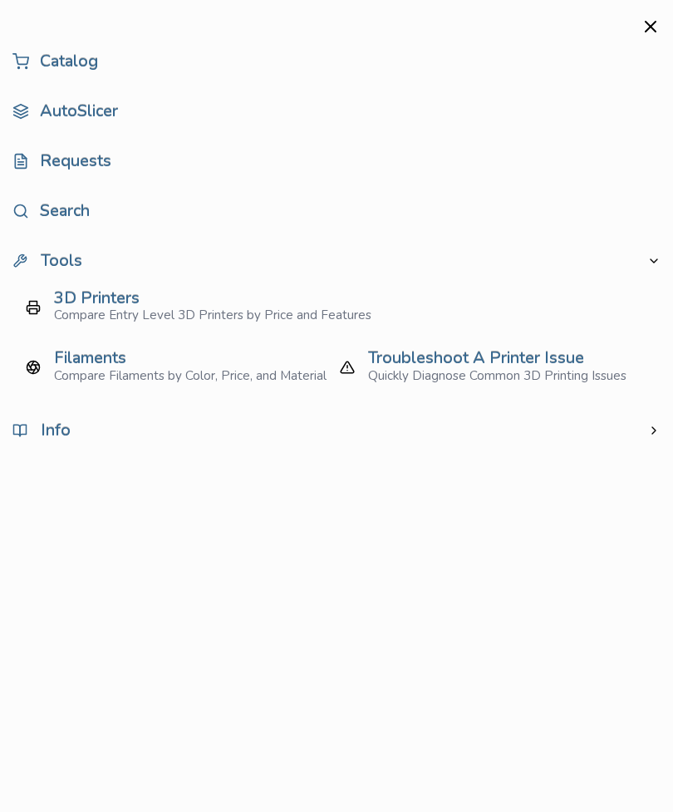
click at [60, 427] on span "Info" at bounding box center [41, 430] width 58 height 15
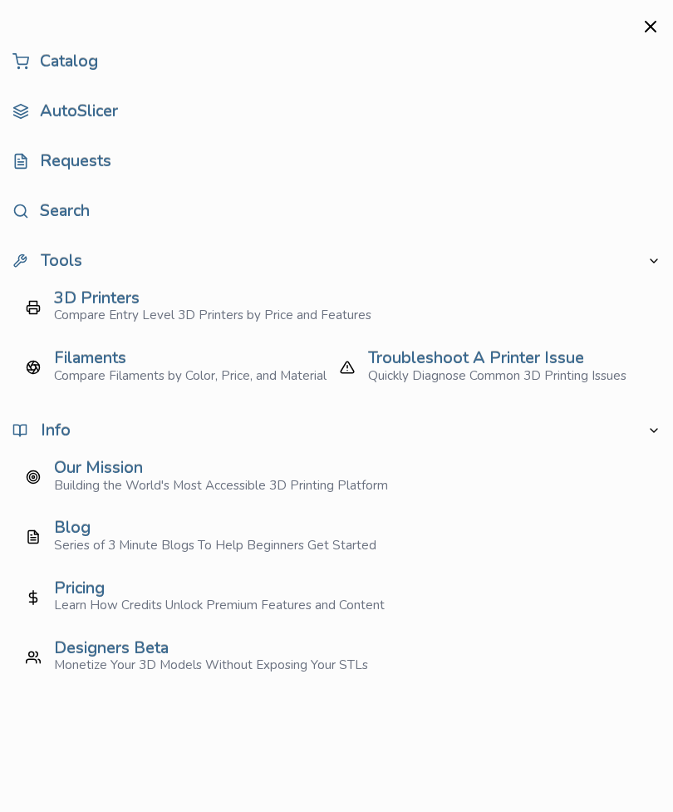
click at [80, 71] on link "Catalog" at bounding box center [336, 61] width 648 height 33
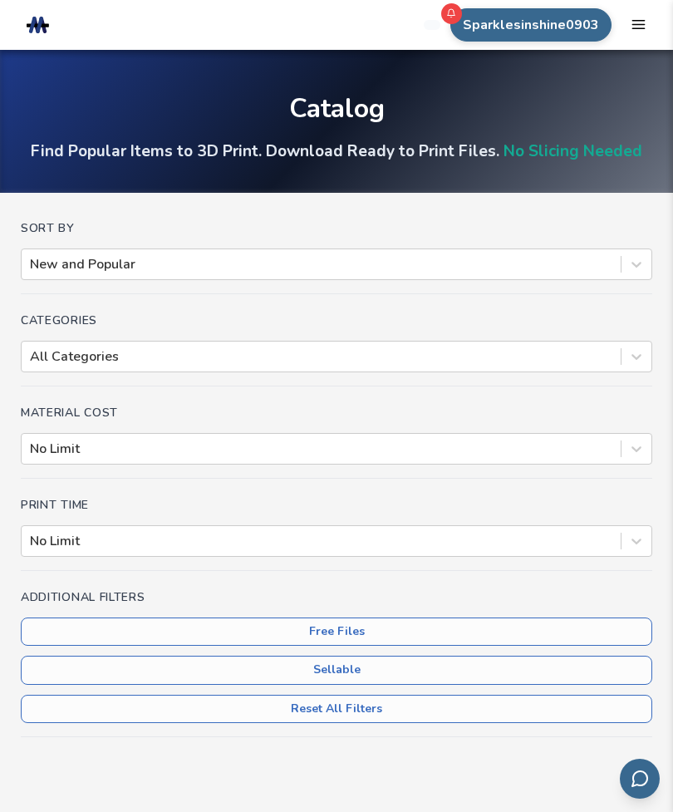
click at [110, 554] on div "No Limit" at bounding box center [321, 541] width 599 height 25
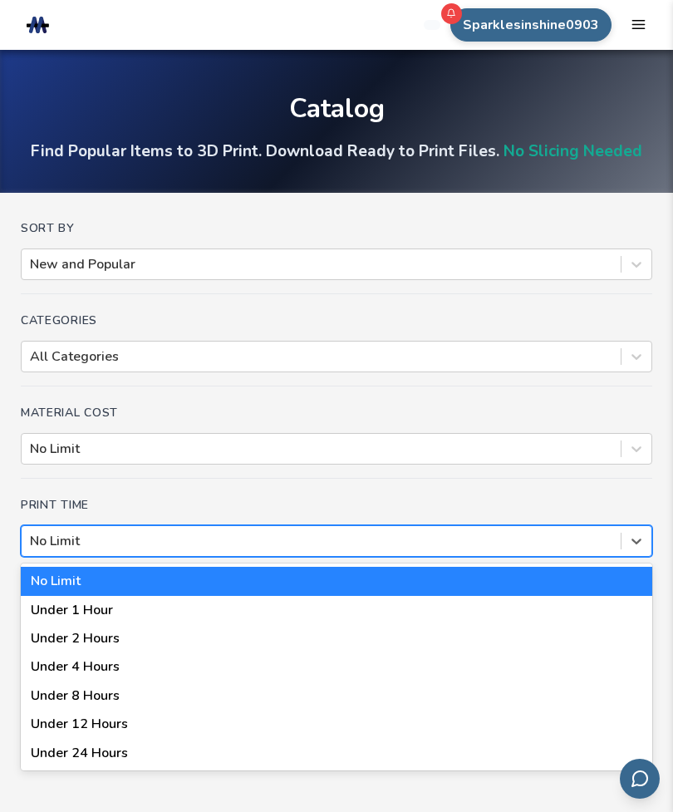
scroll to position [1, 0]
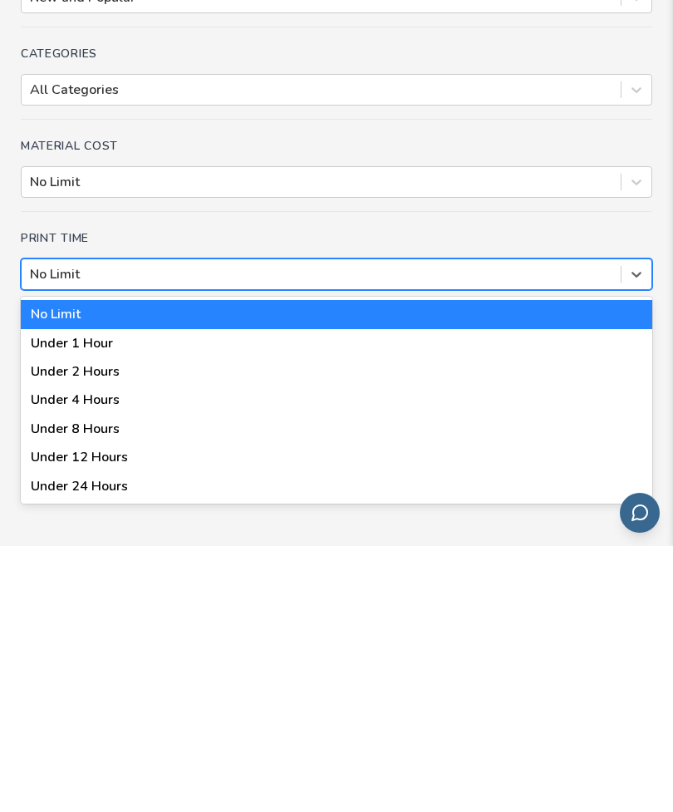
click at [124, 595] on div "Under 1 Hour" at bounding box center [337, 609] width 632 height 28
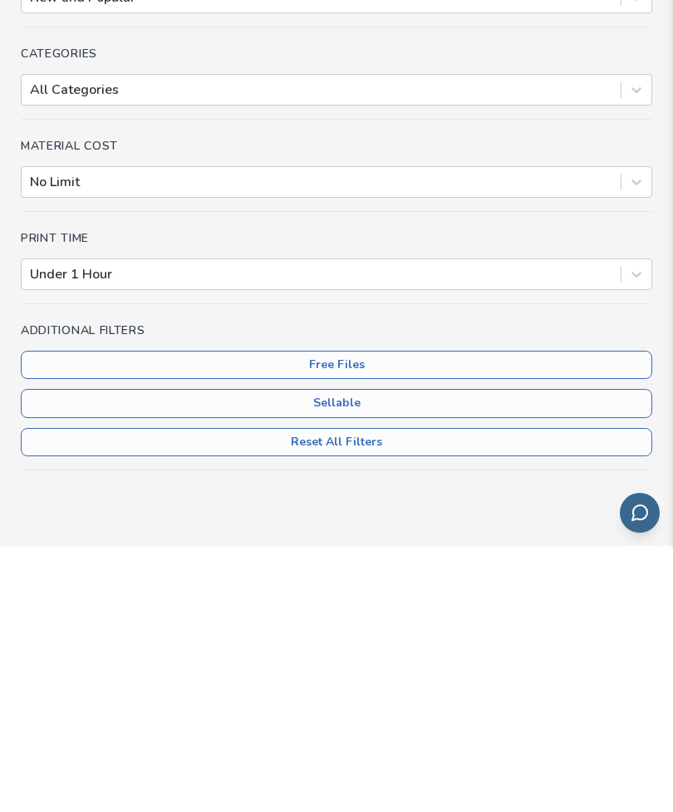
scroll to position [268, 0]
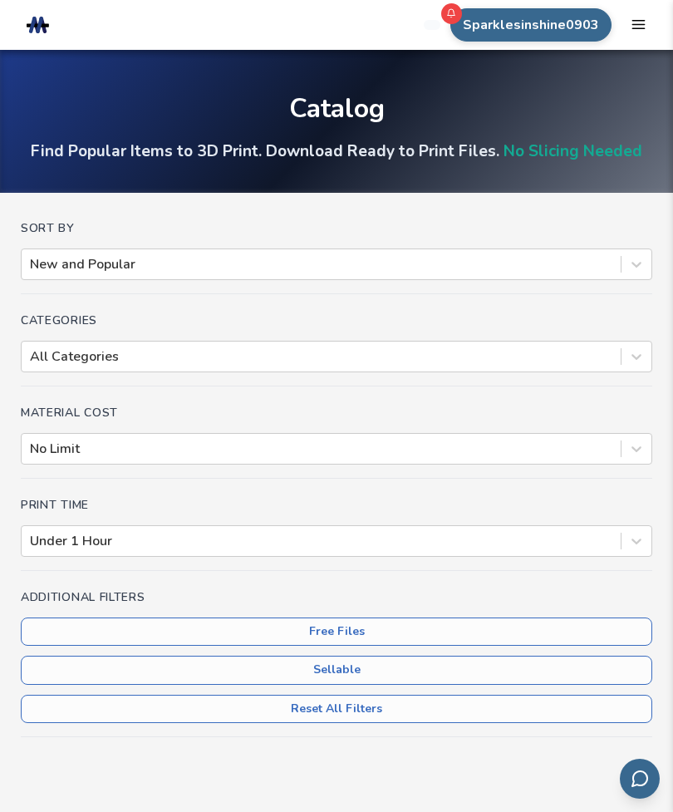
click at [370, 632] on button "Free Files" at bounding box center [337, 632] width 632 height 28
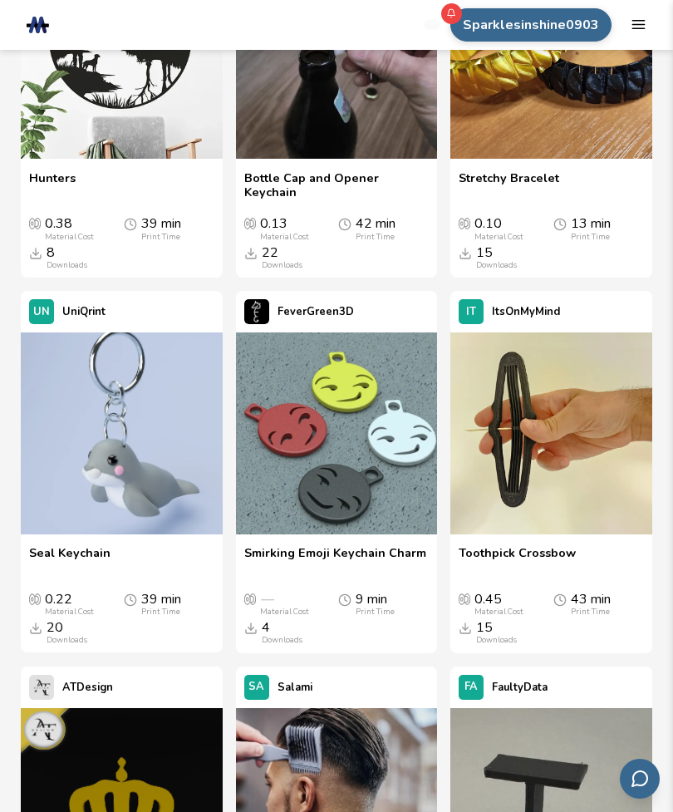
scroll to position [1344, 0]
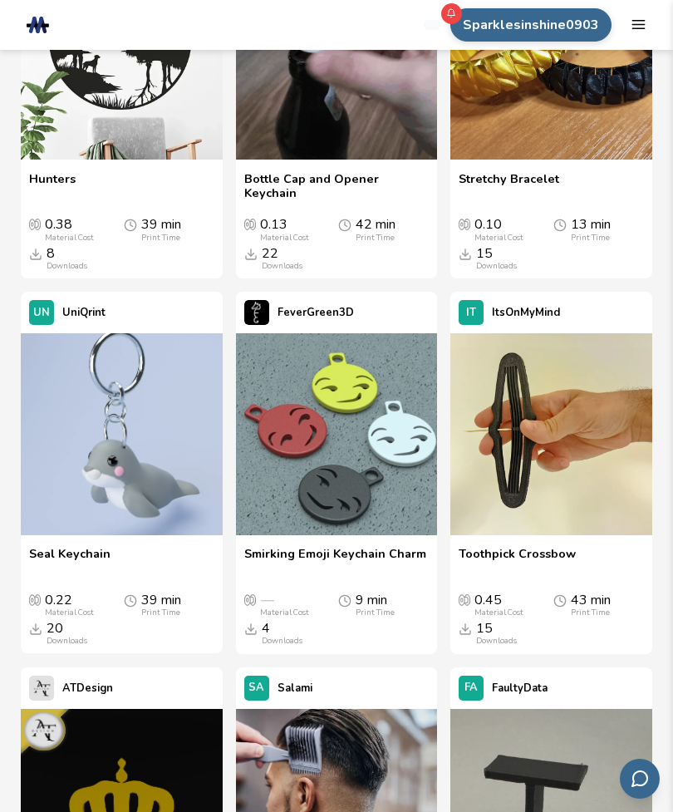
click at [129, 427] on img at bounding box center [122, 434] width 202 height 202
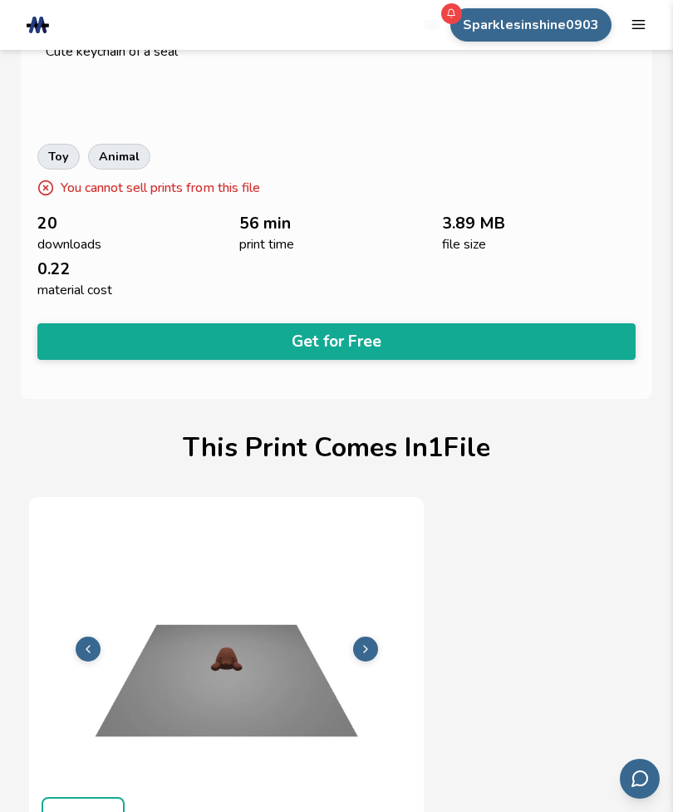
scroll to position [596, 0]
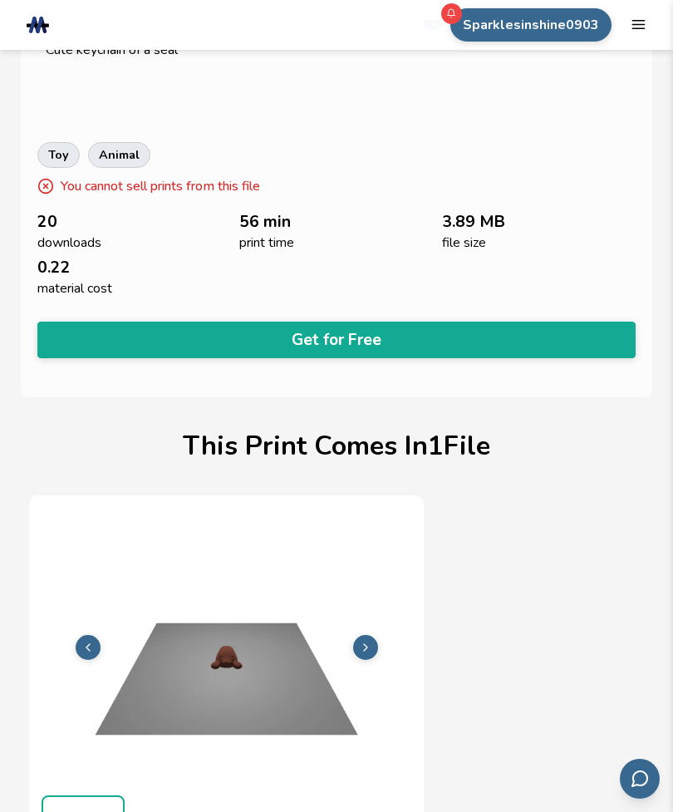
click at [219, 328] on button "Get for Free" at bounding box center [336, 340] width 598 height 37
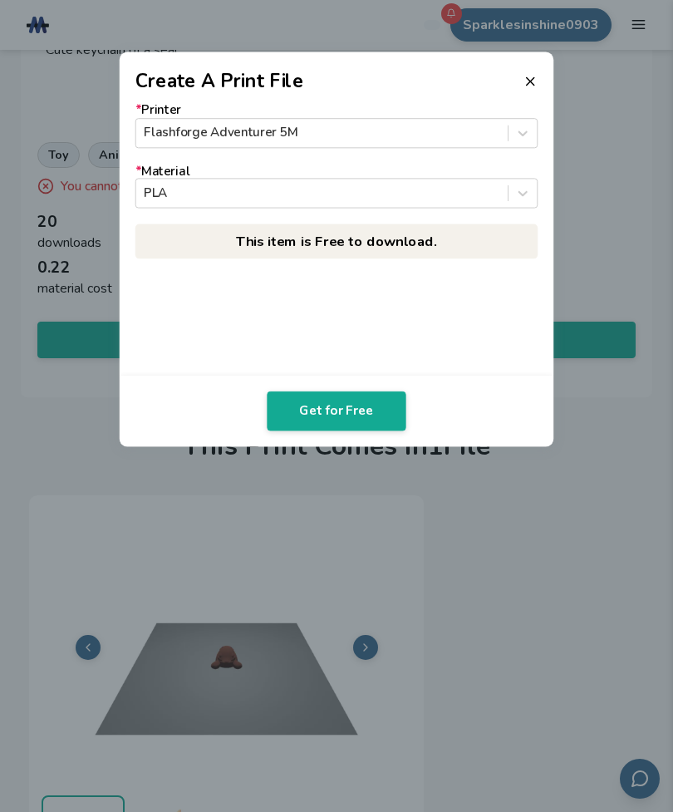
click at [341, 411] on button "Get for Free" at bounding box center [336, 412] width 139 height 40
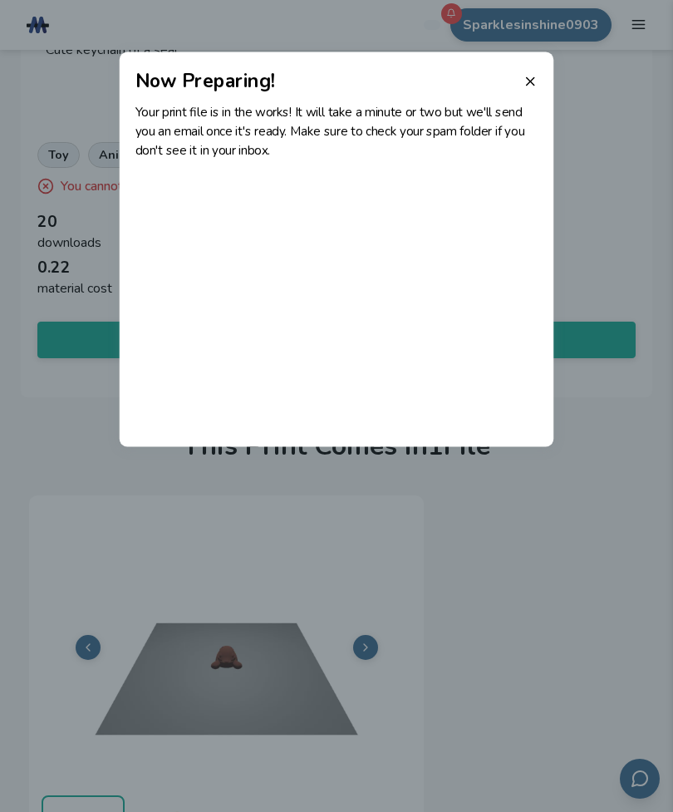
click at [525, 77] on icon at bounding box center [530, 81] width 15 height 15
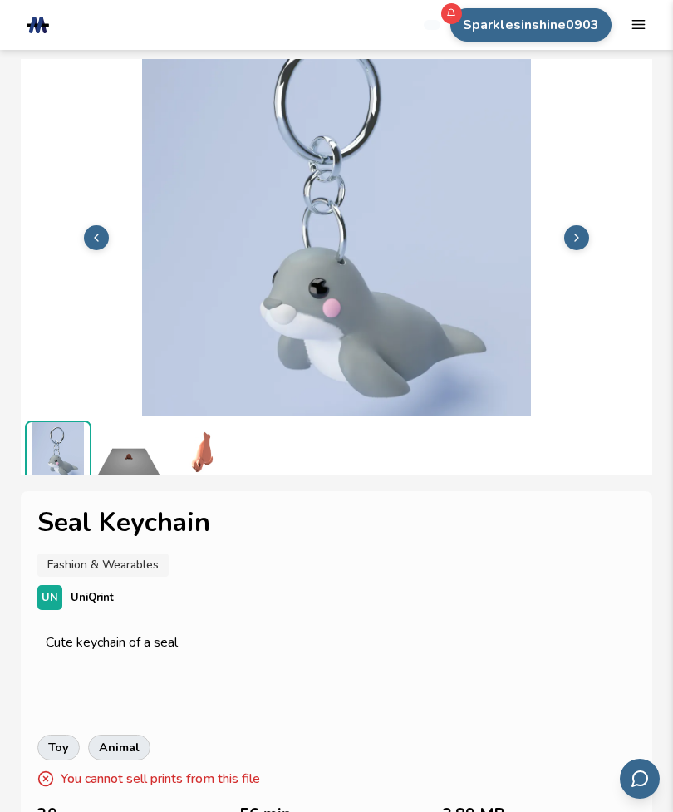
scroll to position [0, 0]
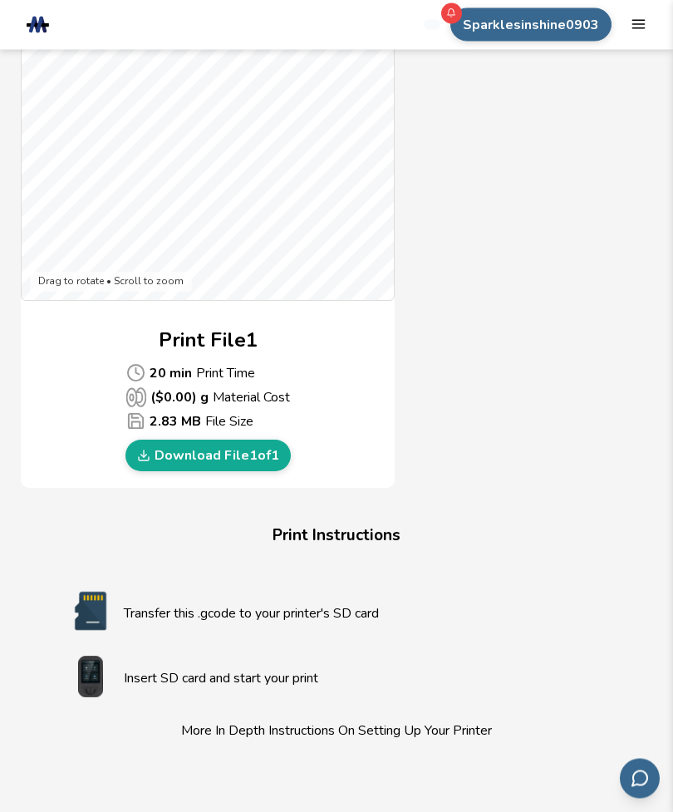
scroll to position [779, 0]
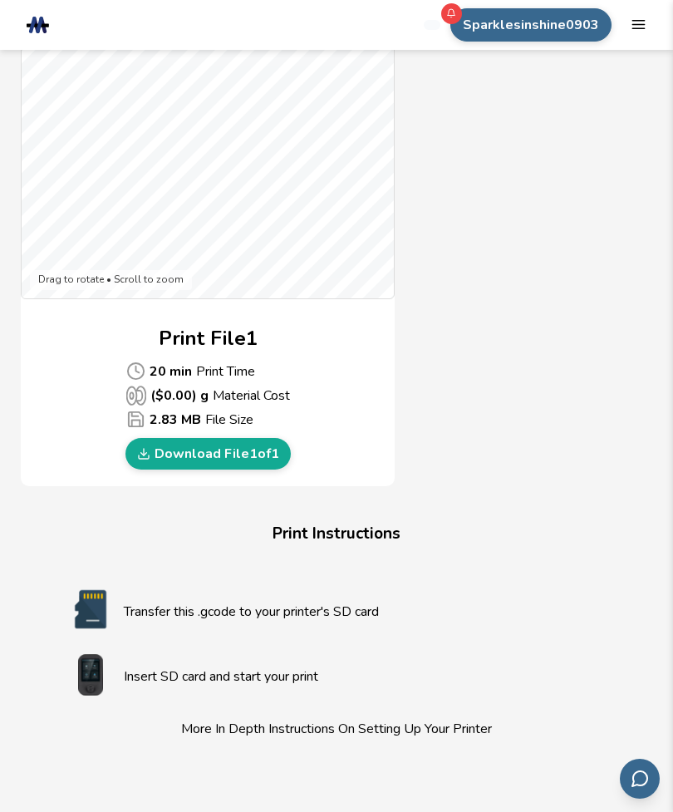
click at [195, 440] on link "Download File 1 of 1" at bounding box center [208, 454] width 165 height 32
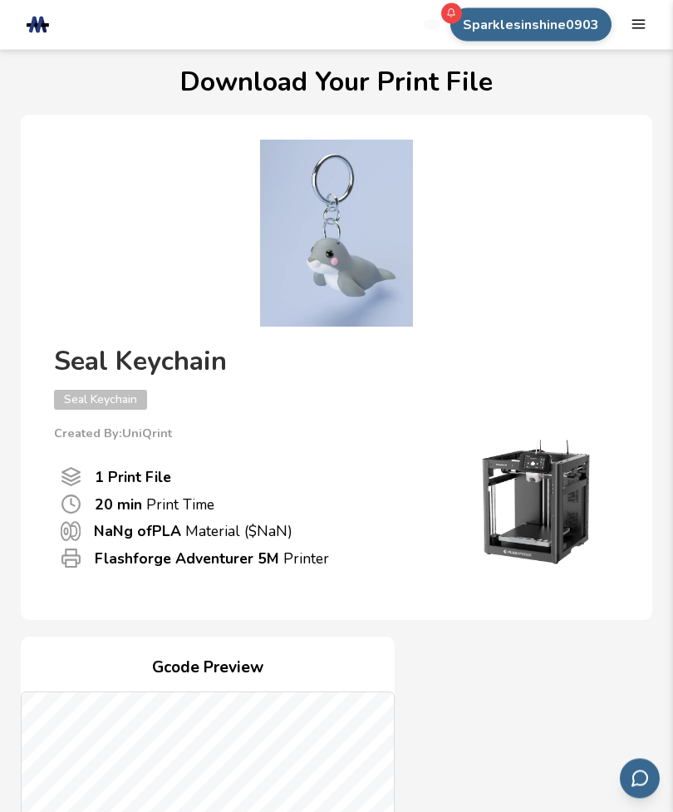
scroll to position [0, 0]
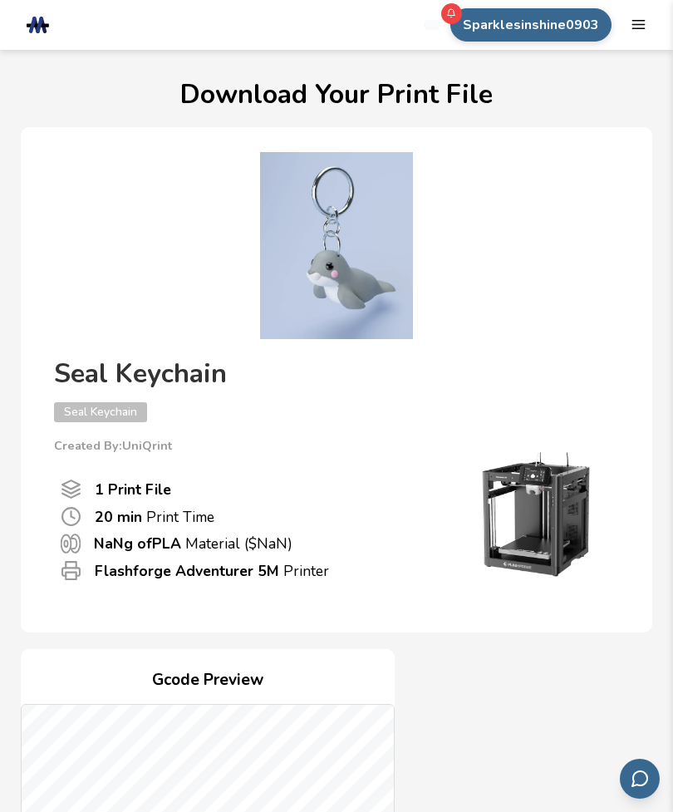
click at [637, 19] on icon "mobile navigation menu" at bounding box center [639, 25] width 16 height 16
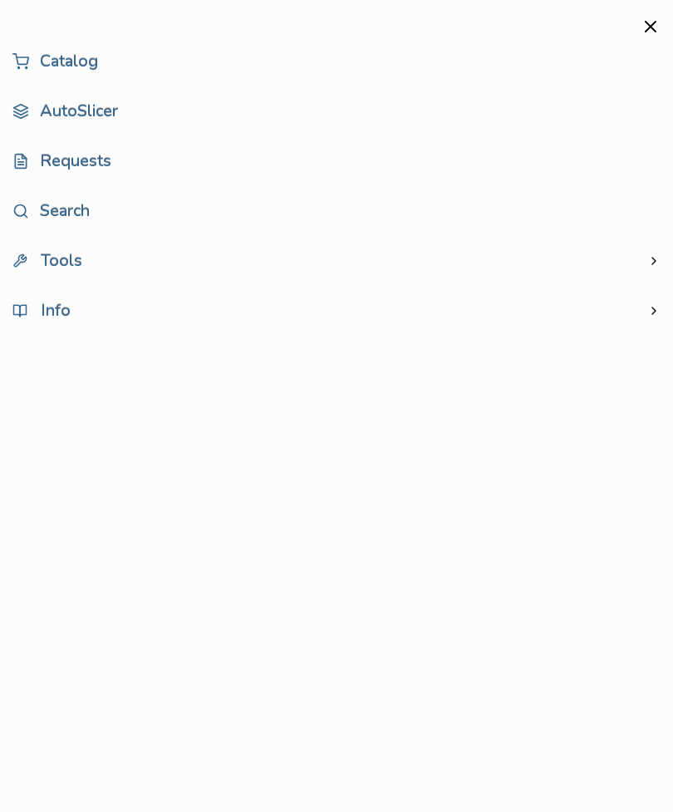
click at [650, 22] on icon "close mobile navigation menu" at bounding box center [651, 27] width 20 height 20
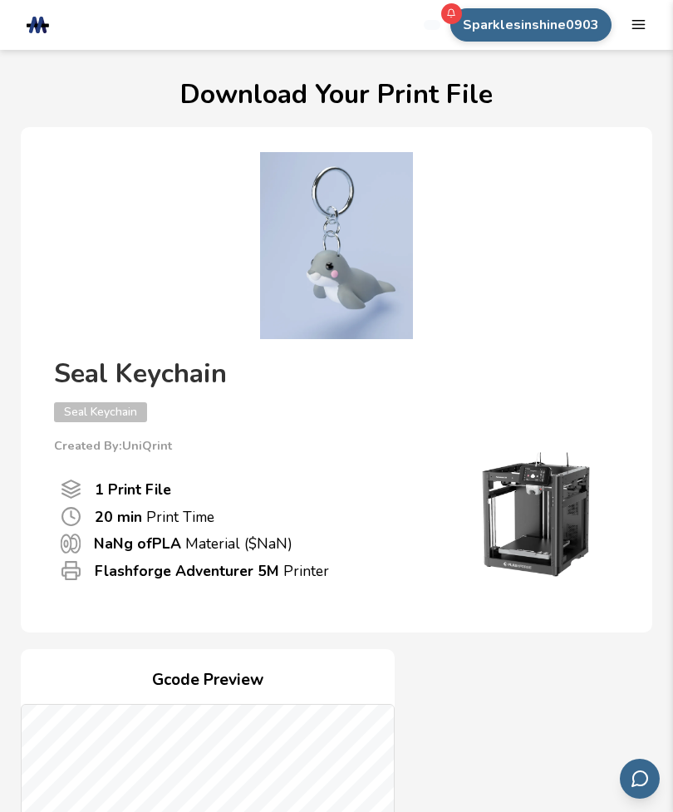
click at [36, 32] on icon ".cls-1, .cls-2, .cls-3 { stroke-width: 0px; } .cls-2 { fill: #1d1e56; } .cls-3 …" at bounding box center [38, 25] width 23 height 17
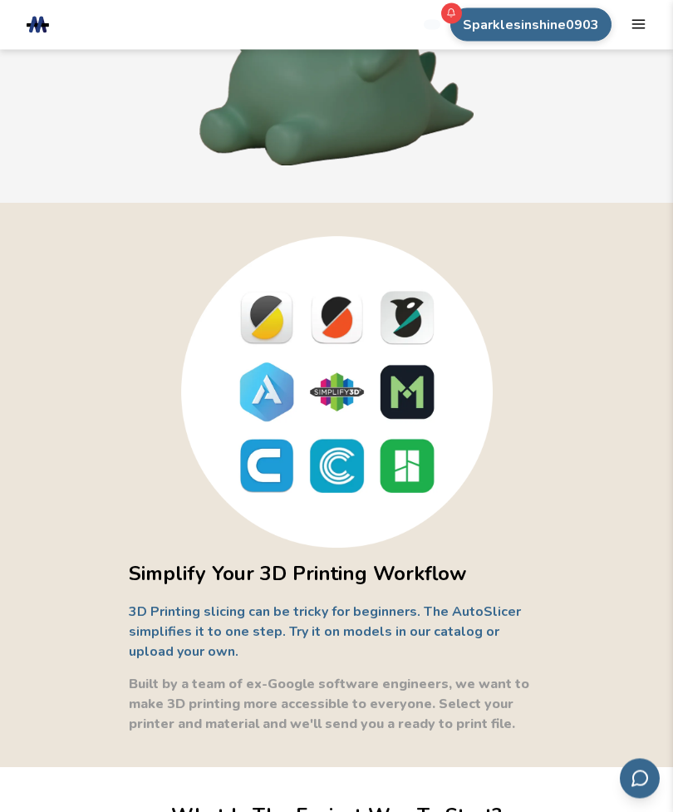
scroll to position [424, 0]
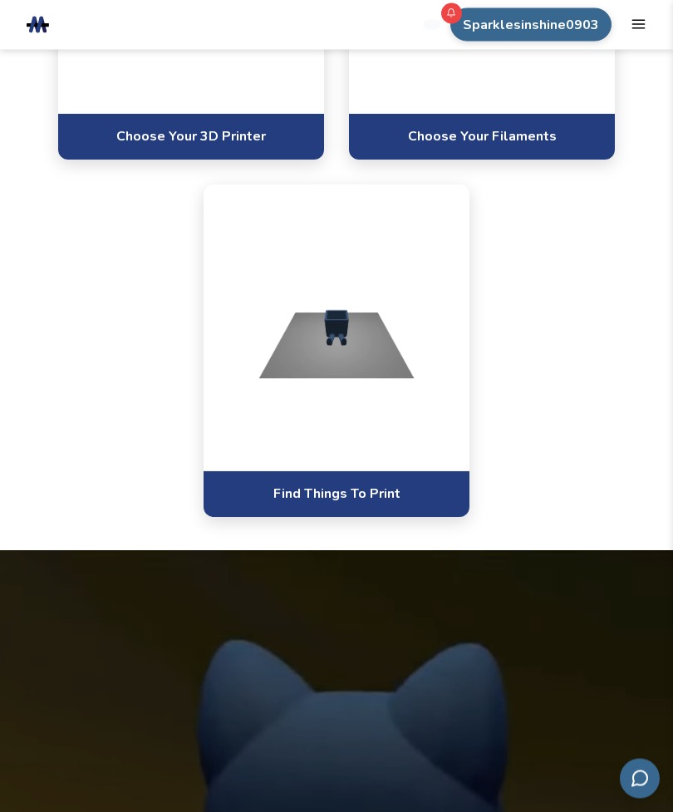
click at [586, 324] on div "Choose Your 3D Printer Choose Your Filaments Find Things To Print" at bounding box center [337, 173] width 606 height 690
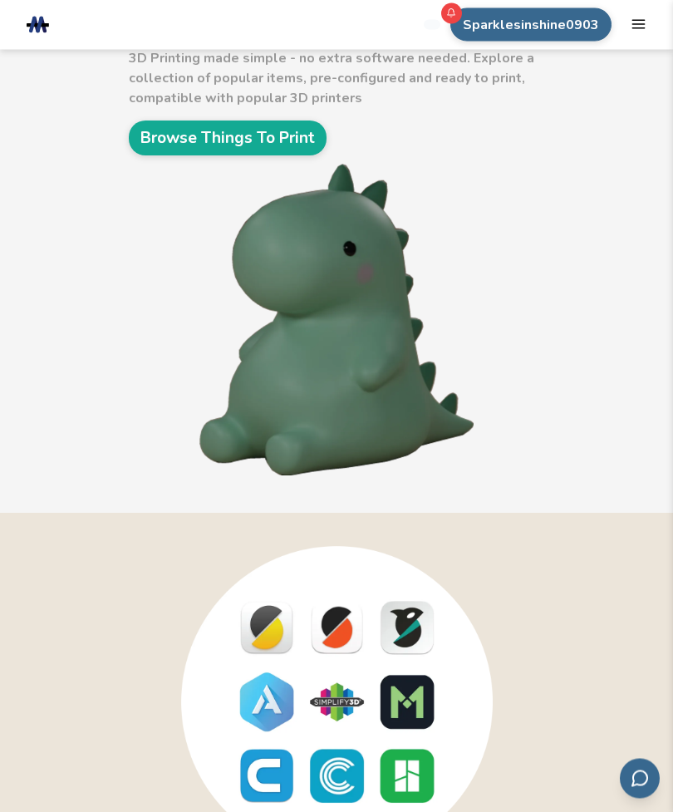
scroll to position [0, 0]
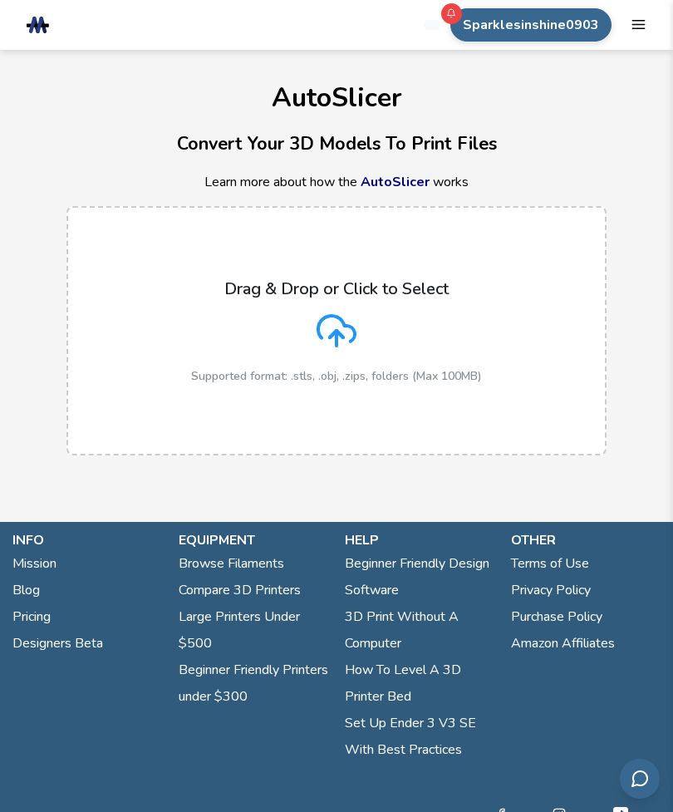
scroll to position [1, 0]
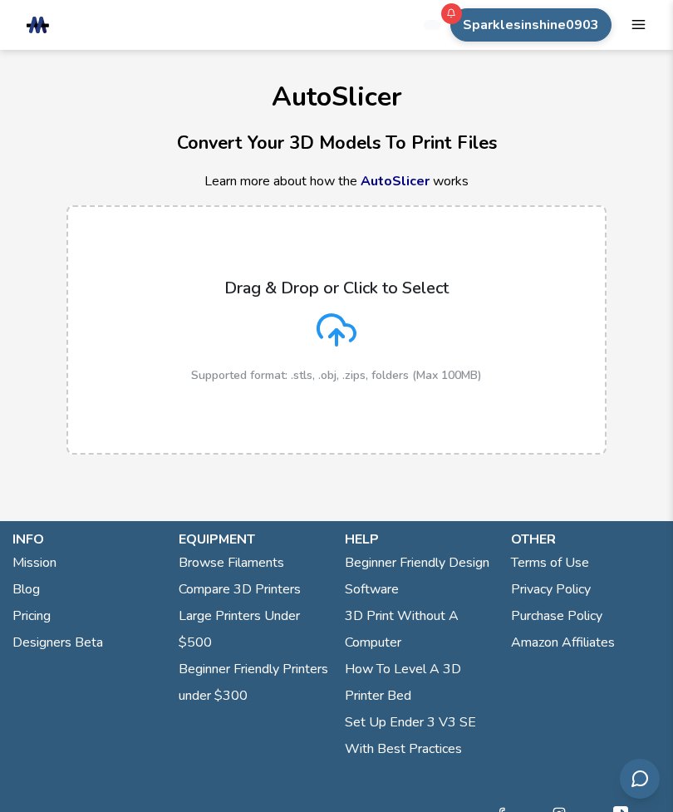
click at [339, 332] on polyline at bounding box center [336, 333] width 13 height 7
click at [0, 0] on input "Drag & Drop or Click to Select Supported format: .stls, .obj, .zips, folders (M…" at bounding box center [0, 0] width 0 height 0
click at [342, 325] on icon at bounding box center [337, 330] width 40 height 40
click at [0, 0] on input "Drag & Drop or Click to Select Supported format: .stls, .obj, .zips, folders (M…" at bounding box center [0, 0] width 0 height 0
click at [347, 340] on icon at bounding box center [337, 330] width 40 height 40
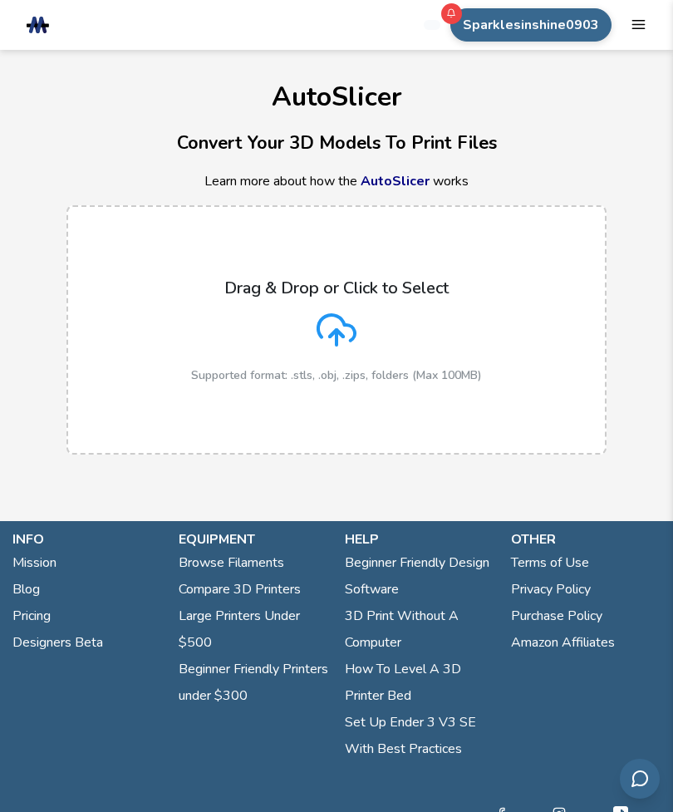
click at [0, 0] on input "Drag & Drop or Click to Select Supported format: .stls, .obj, .zips, folders (M…" at bounding box center [0, 0] width 0 height 0
click at [347, 344] on icon at bounding box center [337, 330] width 40 height 40
click at [0, 0] on input "Drag & Drop or Click to Select Supported format: .stls, .obj, .zips, folders (M…" at bounding box center [0, 0] width 0 height 0
click at [349, 326] on icon at bounding box center [337, 331] width 40 height 40
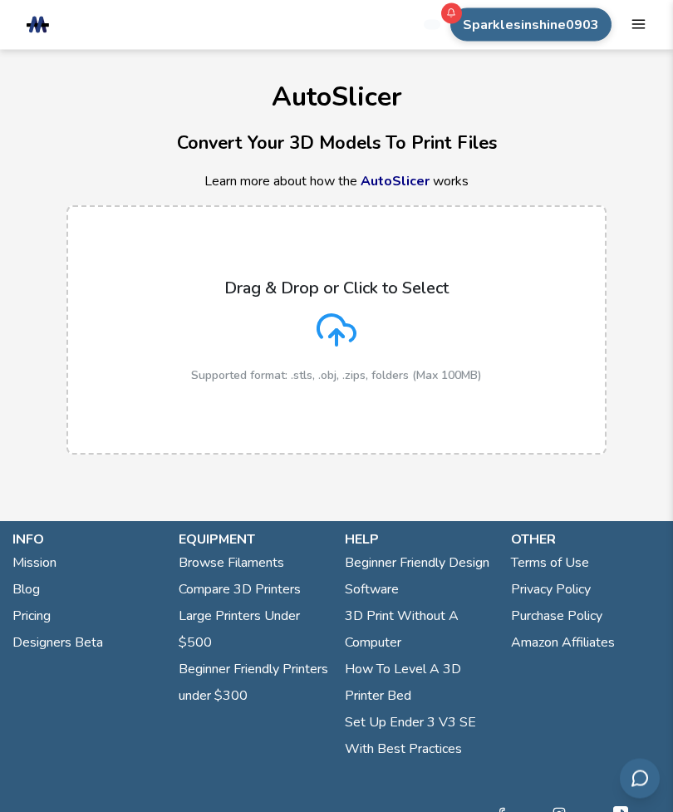
click at [0, 0] on input "Drag & Drop or Click to Select Supported format: .stls, .obj, .zips, folders (M…" at bounding box center [0, 0] width 0 height 0
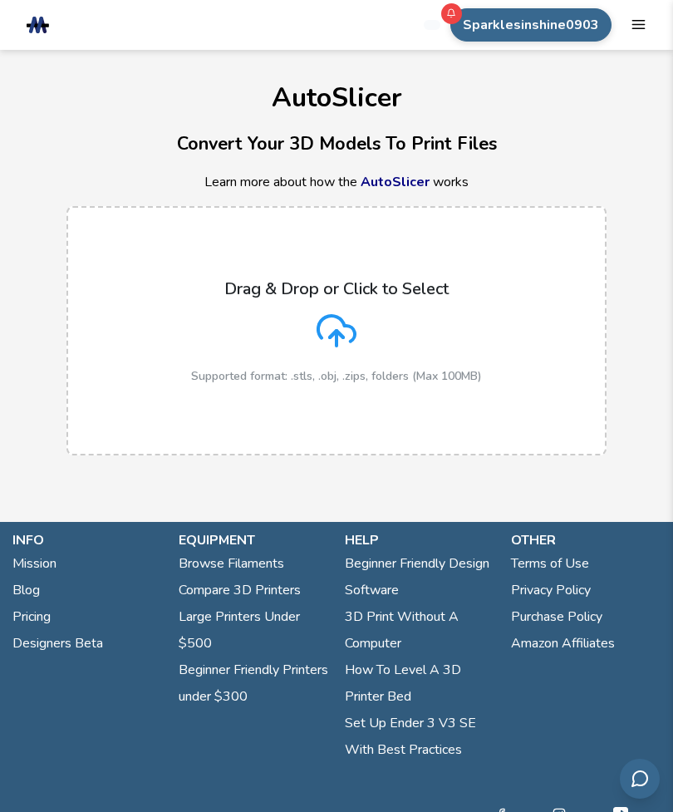
click at [648, 17] on header ".cls-1, .cls-2, .cls-3 { stroke-width: 0px; } .cls-2 { fill: #1d1e56; } .cls-3 …" at bounding box center [336, 25] width 673 height 50
click at [631, 27] on icon "mobile navigation menu" at bounding box center [639, 25] width 16 height 16
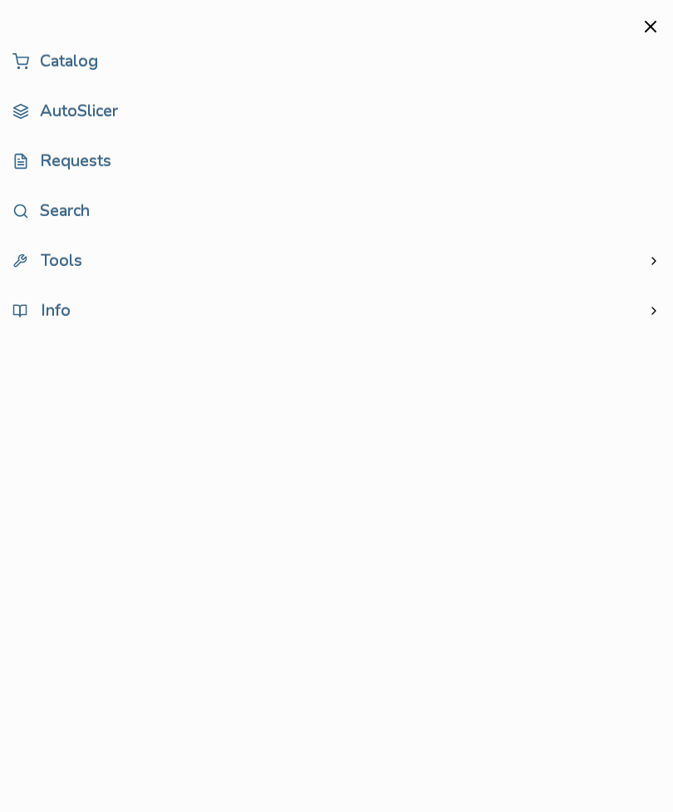
click at [651, 21] on icon "close mobile navigation menu" at bounding box center [651, 27] width 20 height 20
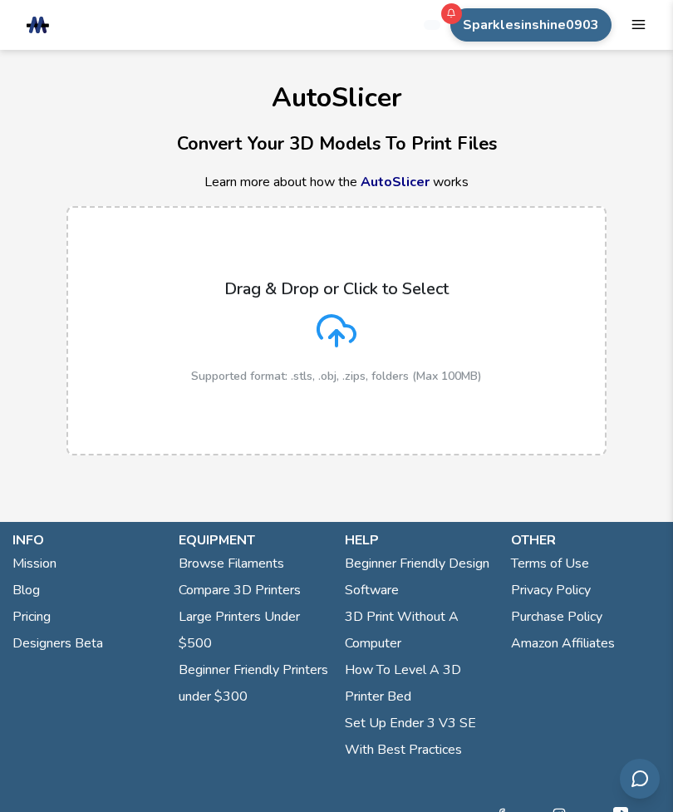
click at [27, 37] on header ".cls-1, .cls-2, .cls-3 { stroke-width: 0px; } .cls-2 { fill: #1d1e56; } .cls-3 …" at bounding box center [336, 25] width 673 height 50
click at [339, 112] on h1 "AutoSlicer" at bounding box center [336, 97] width 673 height 29
click at [298, 166] on div "AutoSlicer Convert Your 3D Models To Print Files Learn more about how the AutoS…" at bounding box center [336, 261] width 673 height 422
click at [448, 559] on link "Beginner Friendly Design Software" at bounding box center [420, 576] width 150 height 53
click at [383, 625] on link "3D Print Without A Computer" at bounding box center [420, 629] width 150 height 53
